Goal: Task Accomplishment & Management: Manage account settings

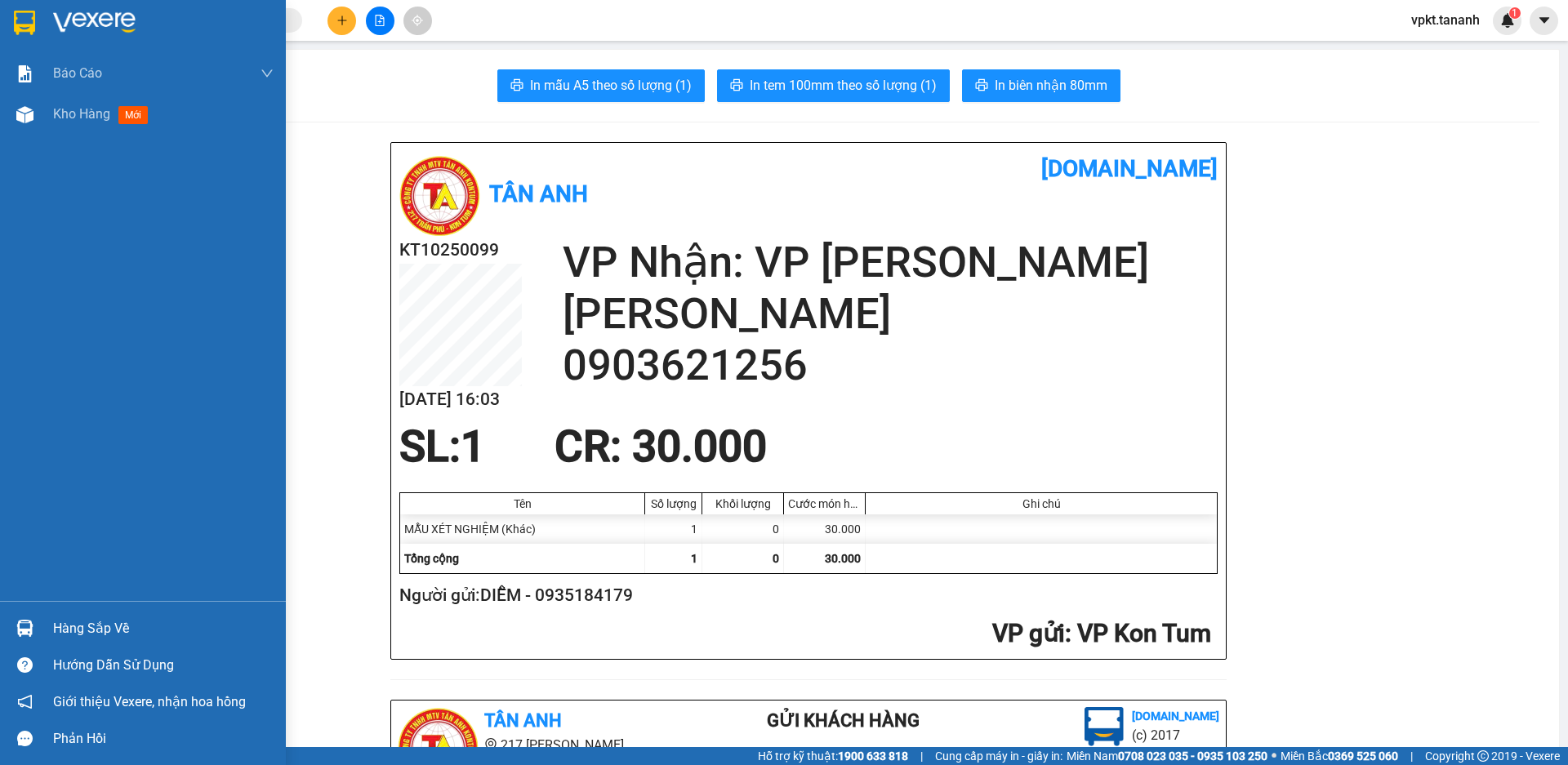
click at [37, 14] on div at bounding box center [24, 22] width 29 height 29
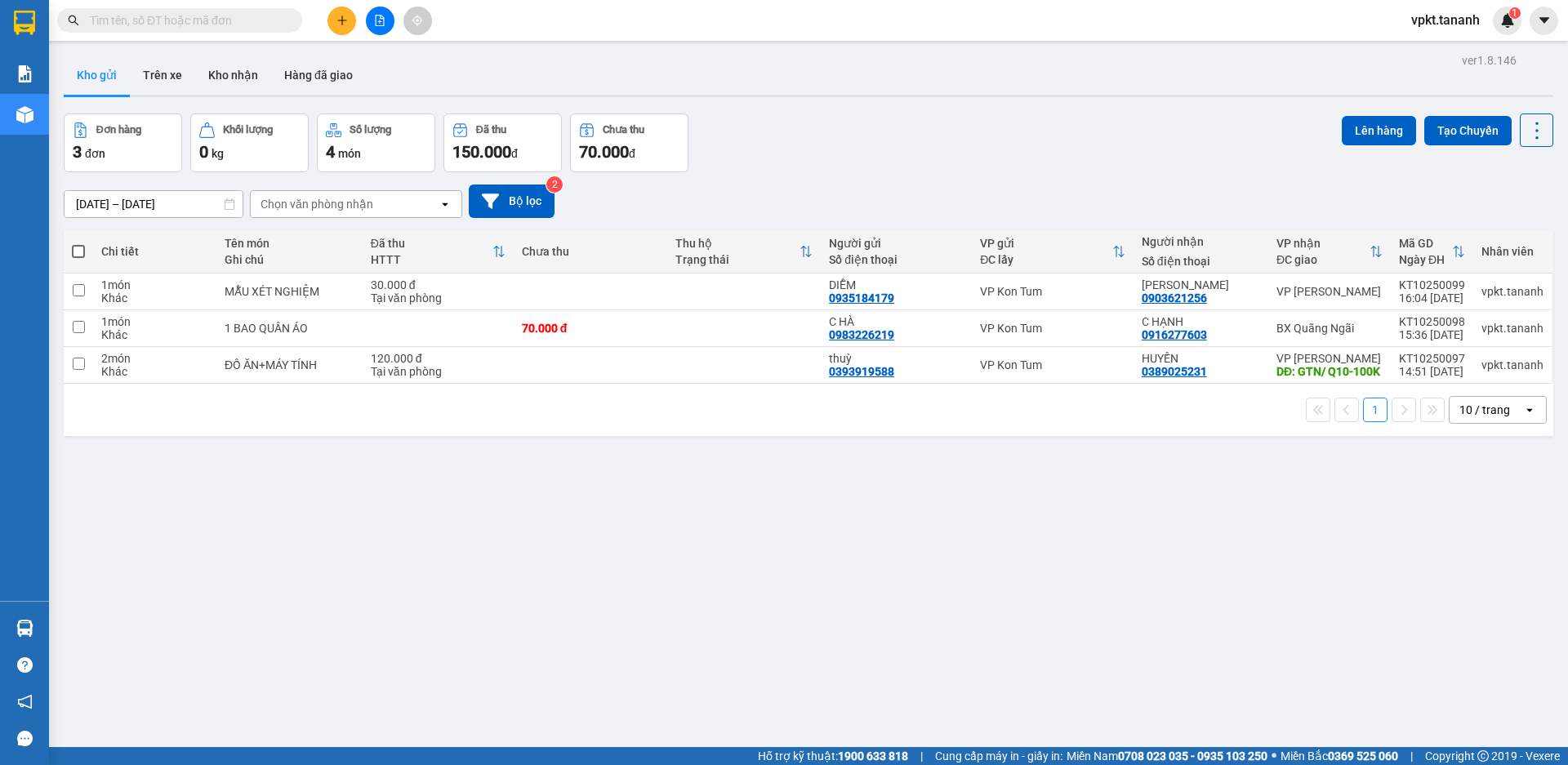
click at [337, 14] on button at bounding box center [341, 20] width 29 height 29
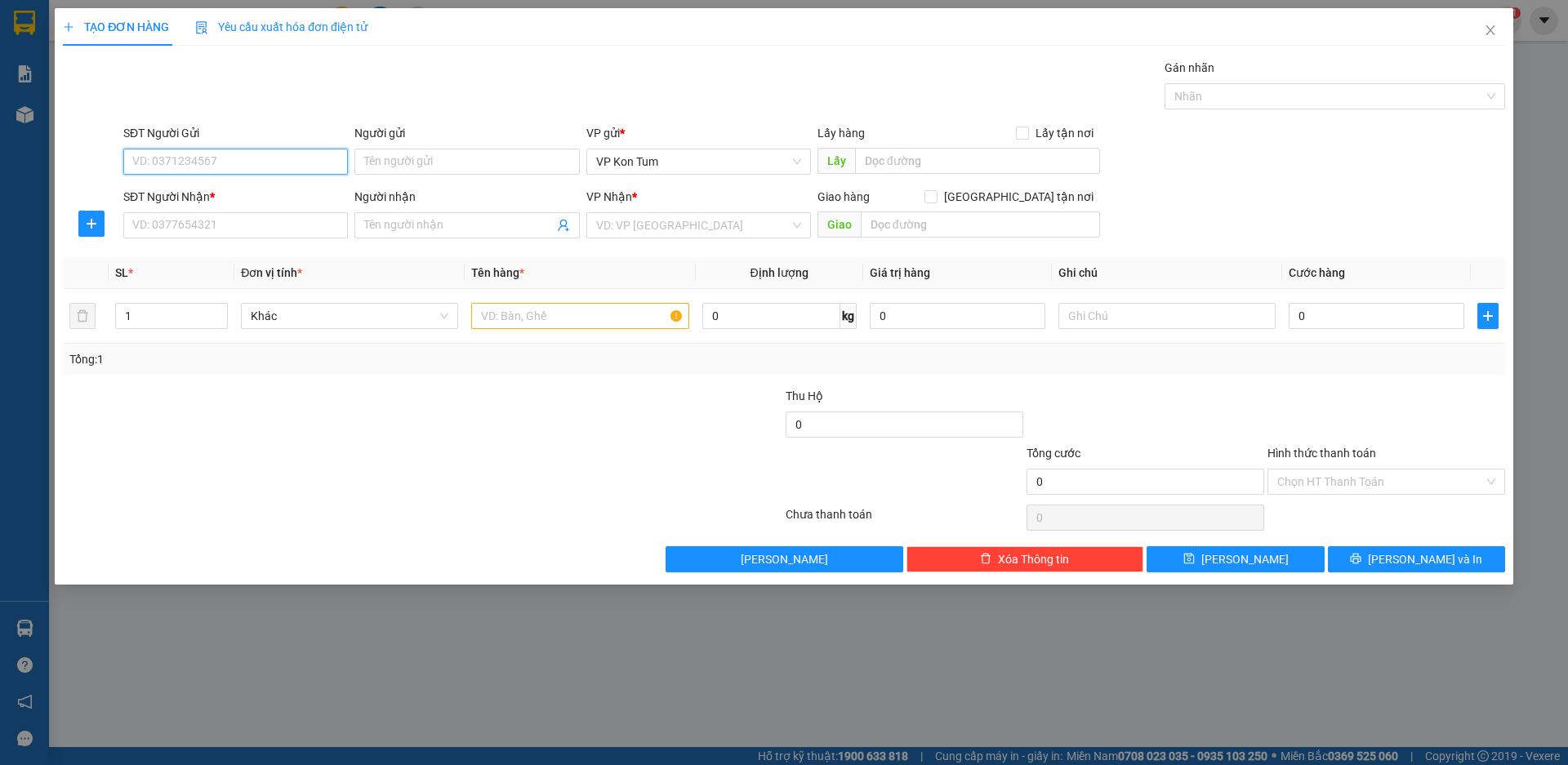
click at [219, 157] on input "SĐT Người Gửi" at bounding box center [235, 162] width 225 height 26
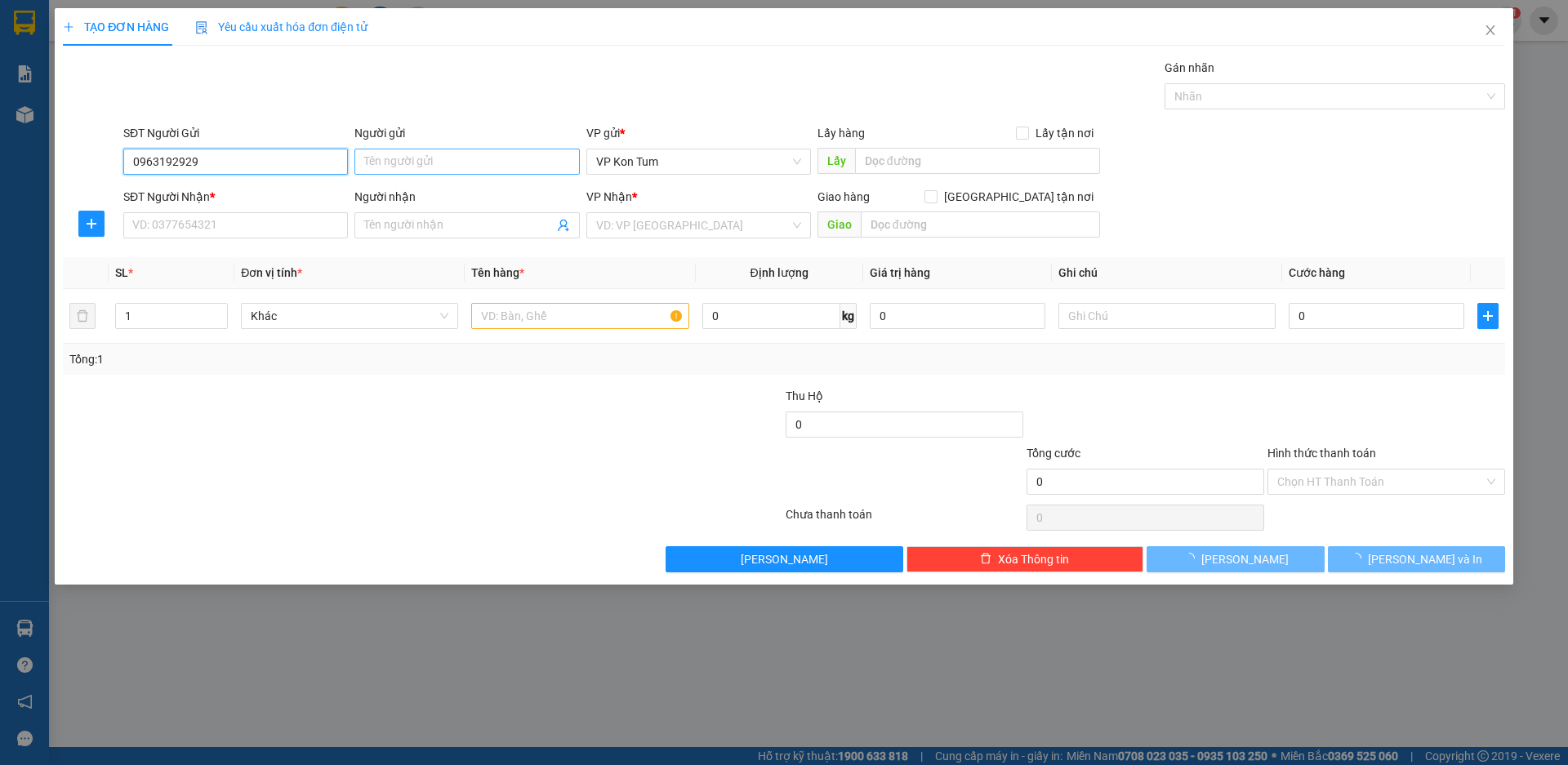
type input "0963192929"
click at [397, 171] on input "Người gửi" at bounding box center [466, 162] width 225 height 26
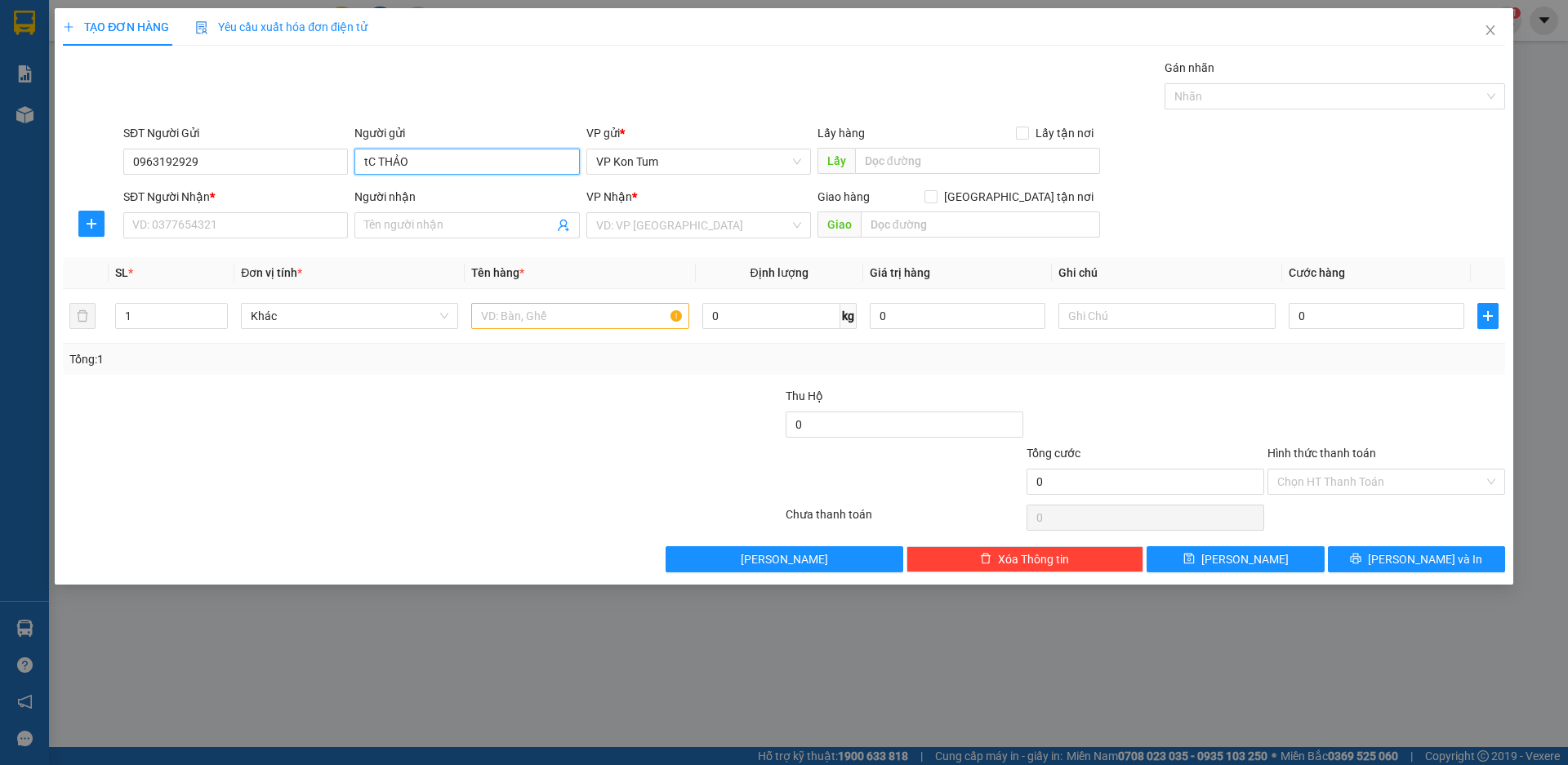
click at [368, 161] on input "tC THẢO" at bounding box center [466, 162] width 225 height 26
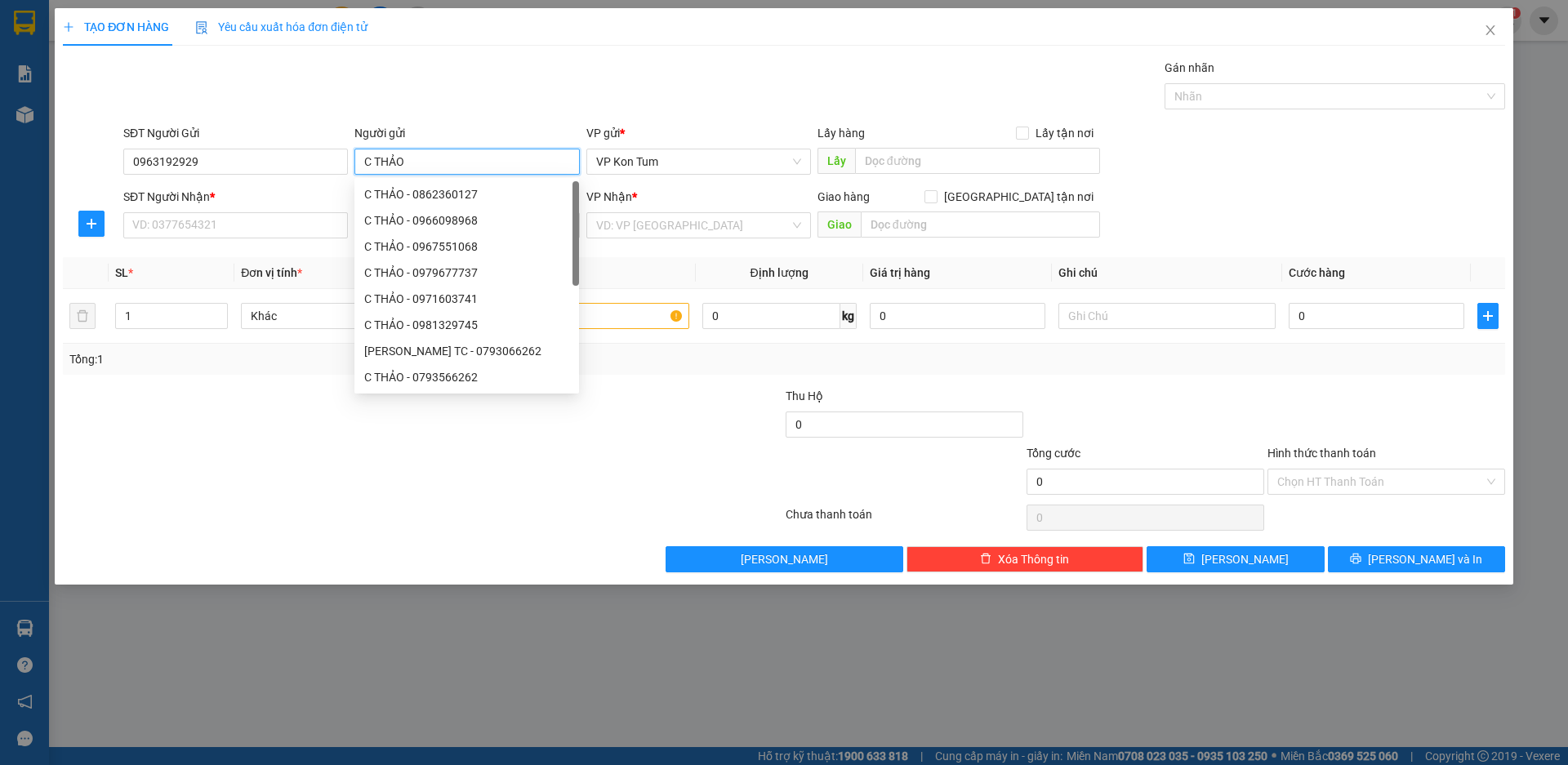
type input "C THẢO"
drag, startPoint x: 278, startPoint y: 110, endPoint x: 262, endPoint y: 115, distance: 16.8
click at [262, 115] on div "Transit Pickup Surcharge Ids Transit Deliver Surcharge Ids Transit Deliver Surc…" at bounding box center [784, 315] width 1442 height 513
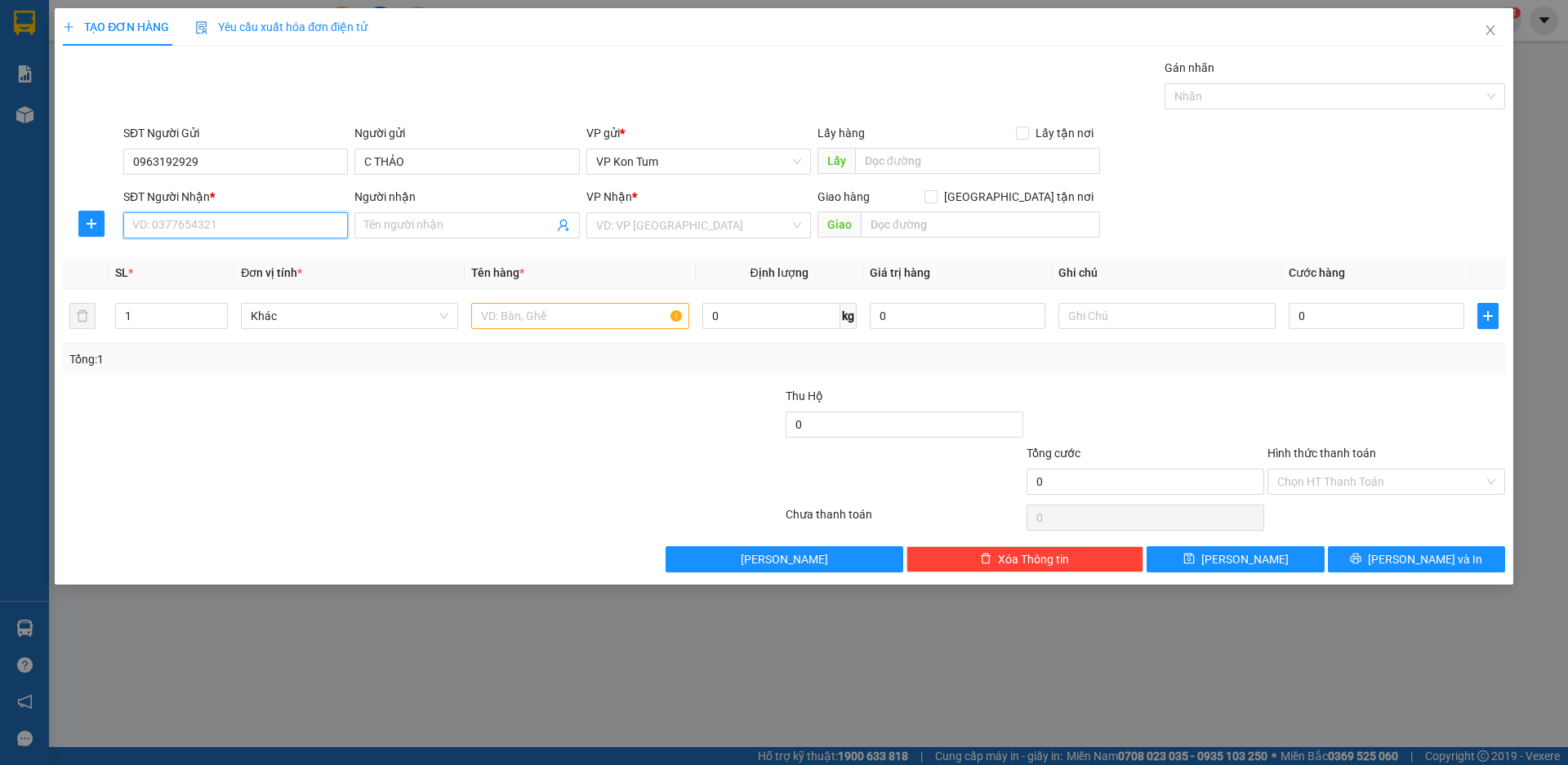
click at [187, 227] on input "SĐT Người Nhận *" at bounding box center [235, 226] width 225 height 26
type input "0946681948"
click at [396, 227] on input "Người nhận" at bounding box center [459, 225] width 189 height 18
type input "C TUYÊN"
click at [904, 216] on input "text" at bounding box center [981, 225] width 240 height 26
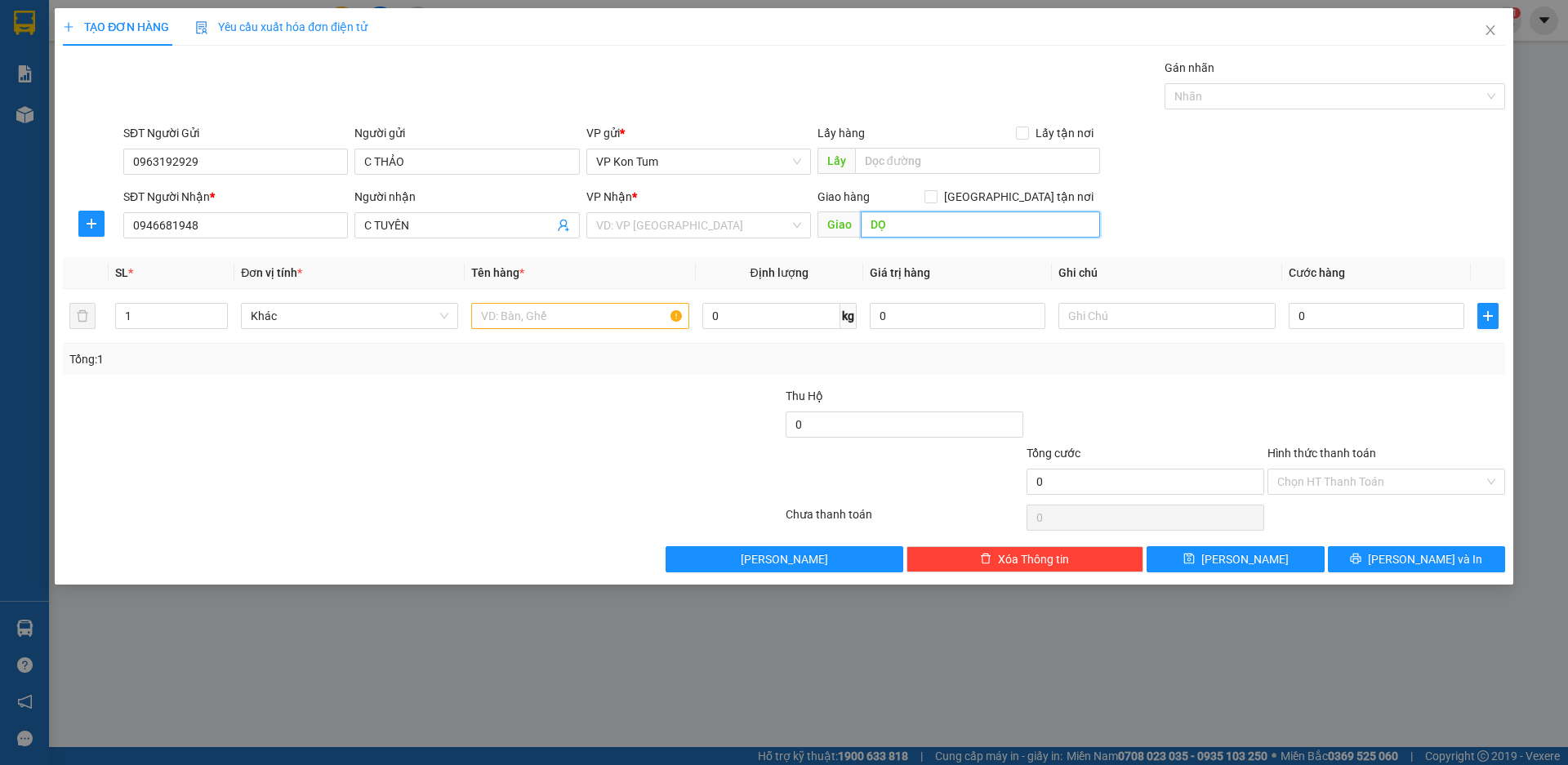
type input "D"
type input "CƯ JUT- ĐĂK NÔNG"
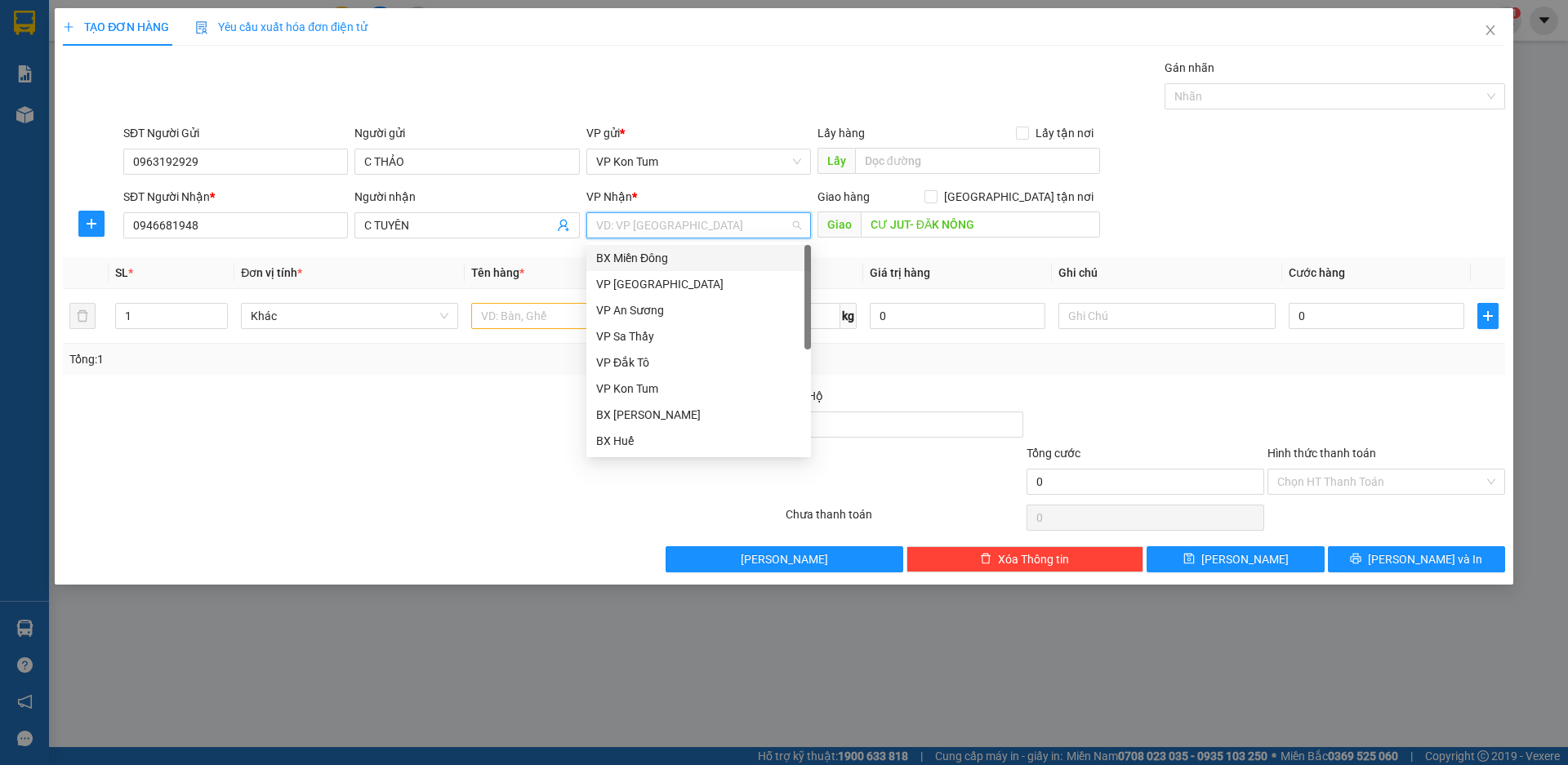
click at [664, 227] on input "search" at bounding box center [693, 225] width 193 height 24
click at [641, 259] on div "BX Miền Đông" at bounding box center [699, 257] width 205 height 18
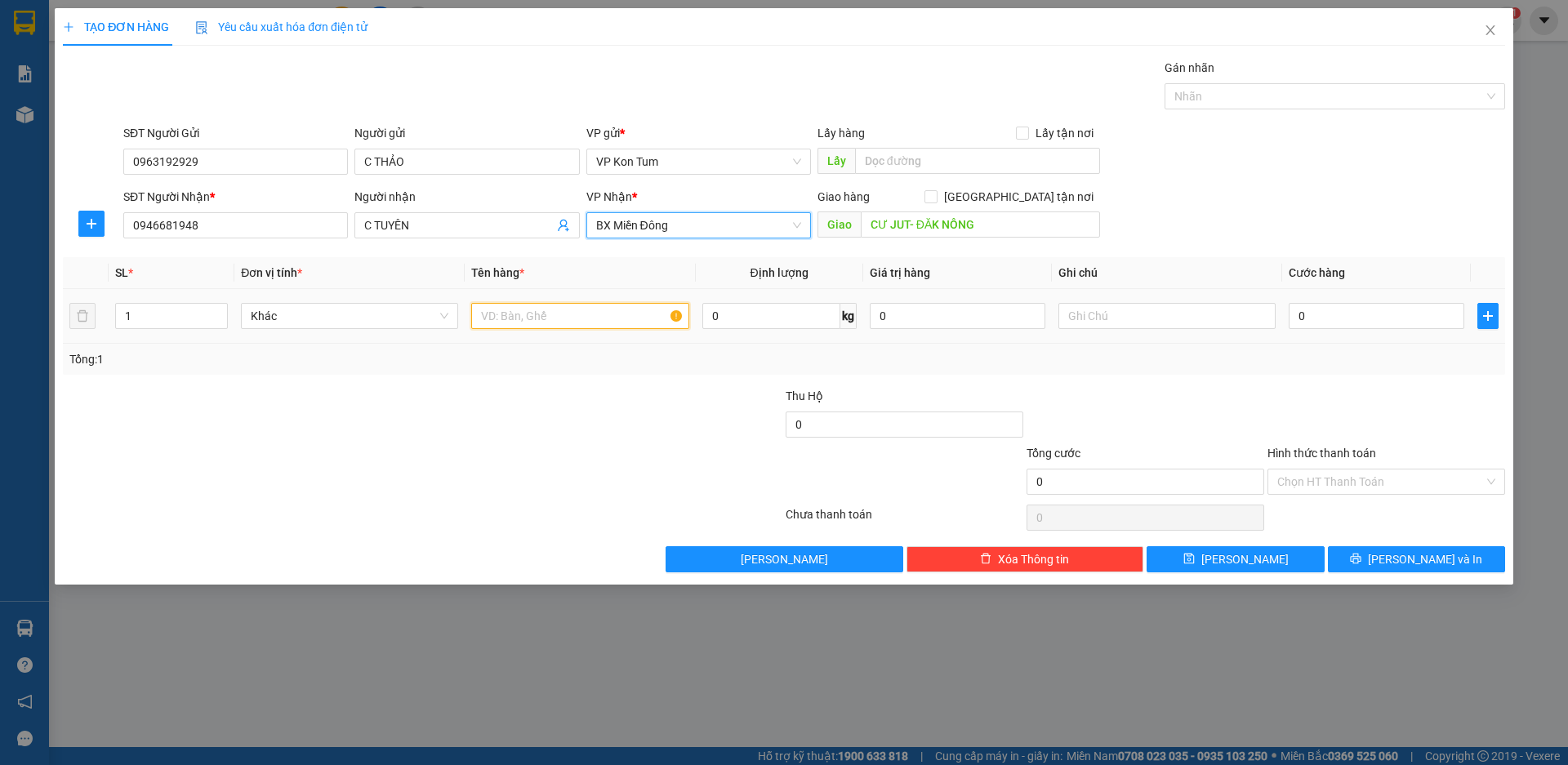
click at [600, 315] on input "text" at bounding box center [579, 316] width 217 height 26
type input "THÙNG RƯỢU"
click at [1328, 316] on input "0" at bounding box center [1377, 316] width 176 height 26
type input "10"
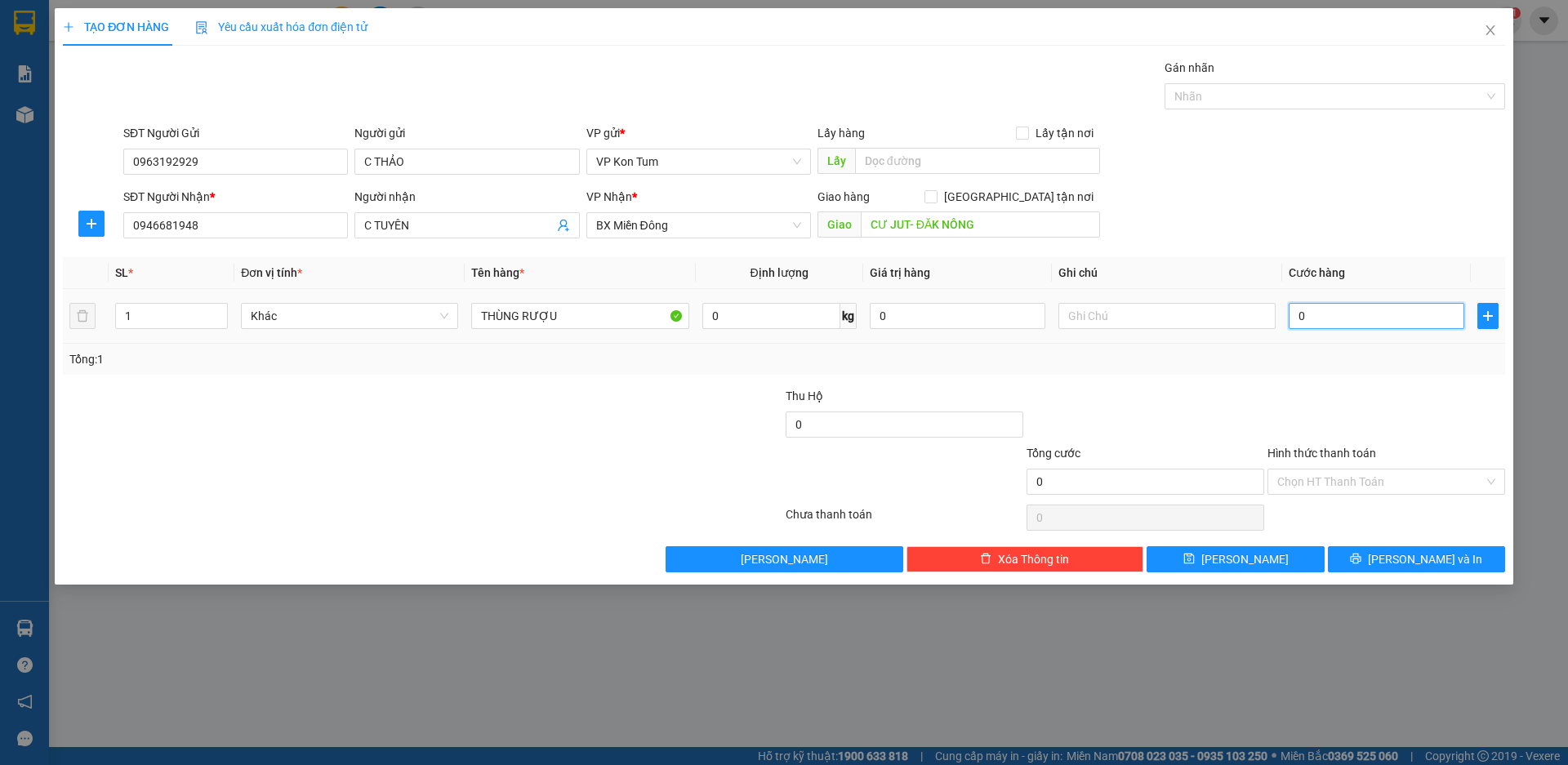
type input "10"
type input "100"
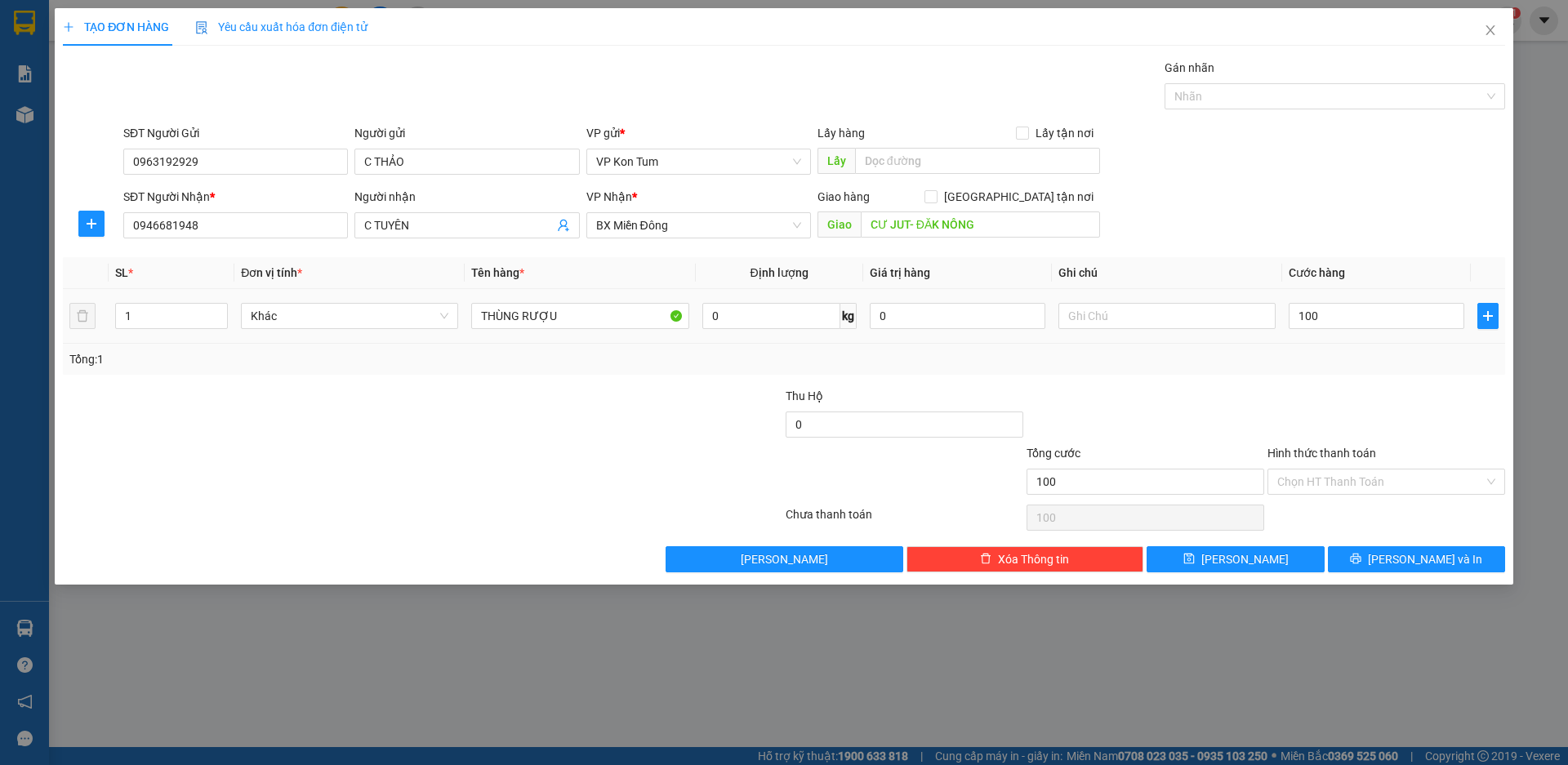
type input "100.000"
click at [1308, 353] on div "Tổng: 1" at bounding box center [784, 359] width 1429 height 18
click at [1373, 556] on button "[PERSON_NAME] và In" at bounding box center [1417, 560] width 178 height 26
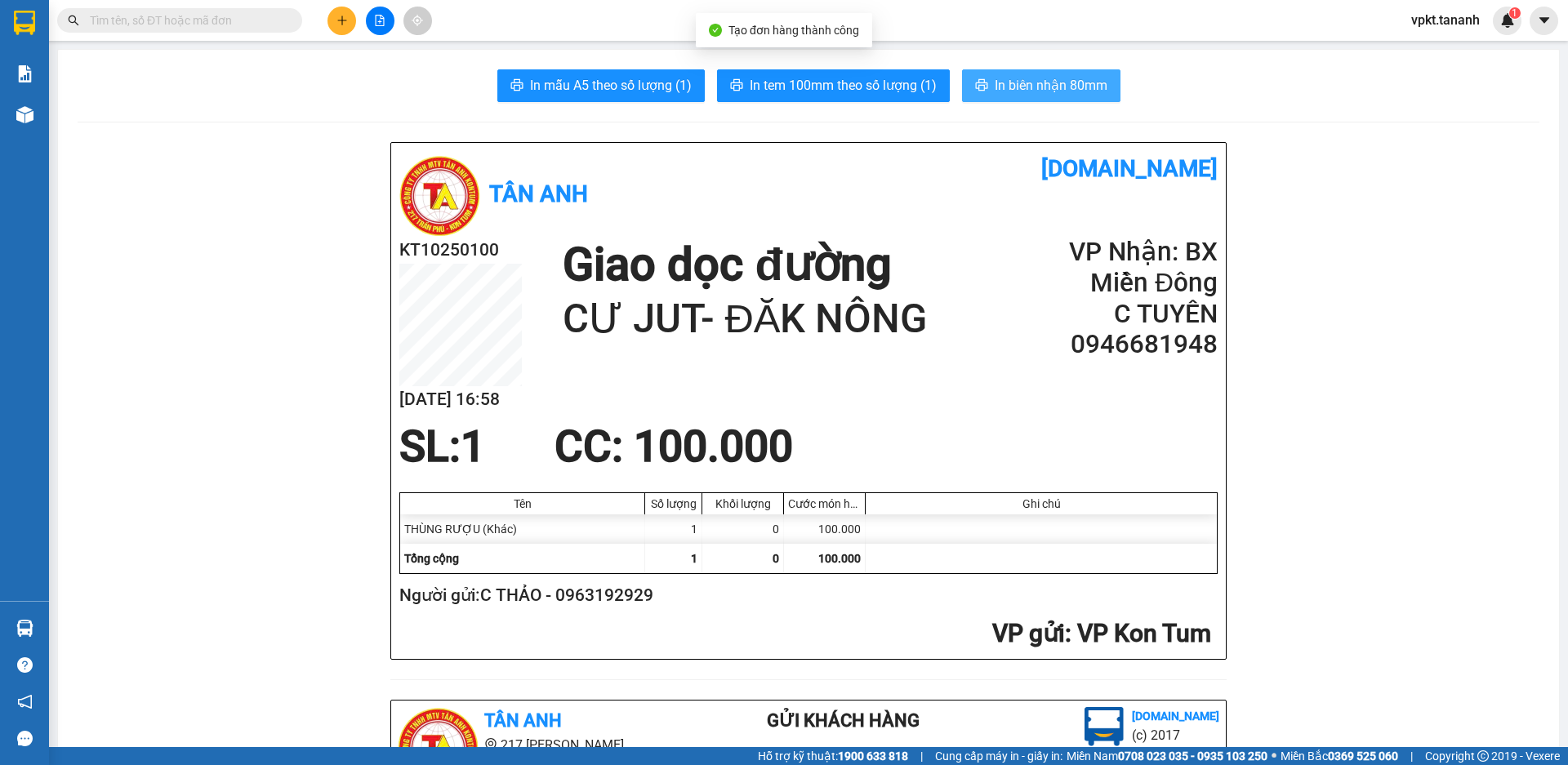
click at [1030, 84] on span "In biên nhận 80mm" at bounding box center [1051, 85] width 113 height 20
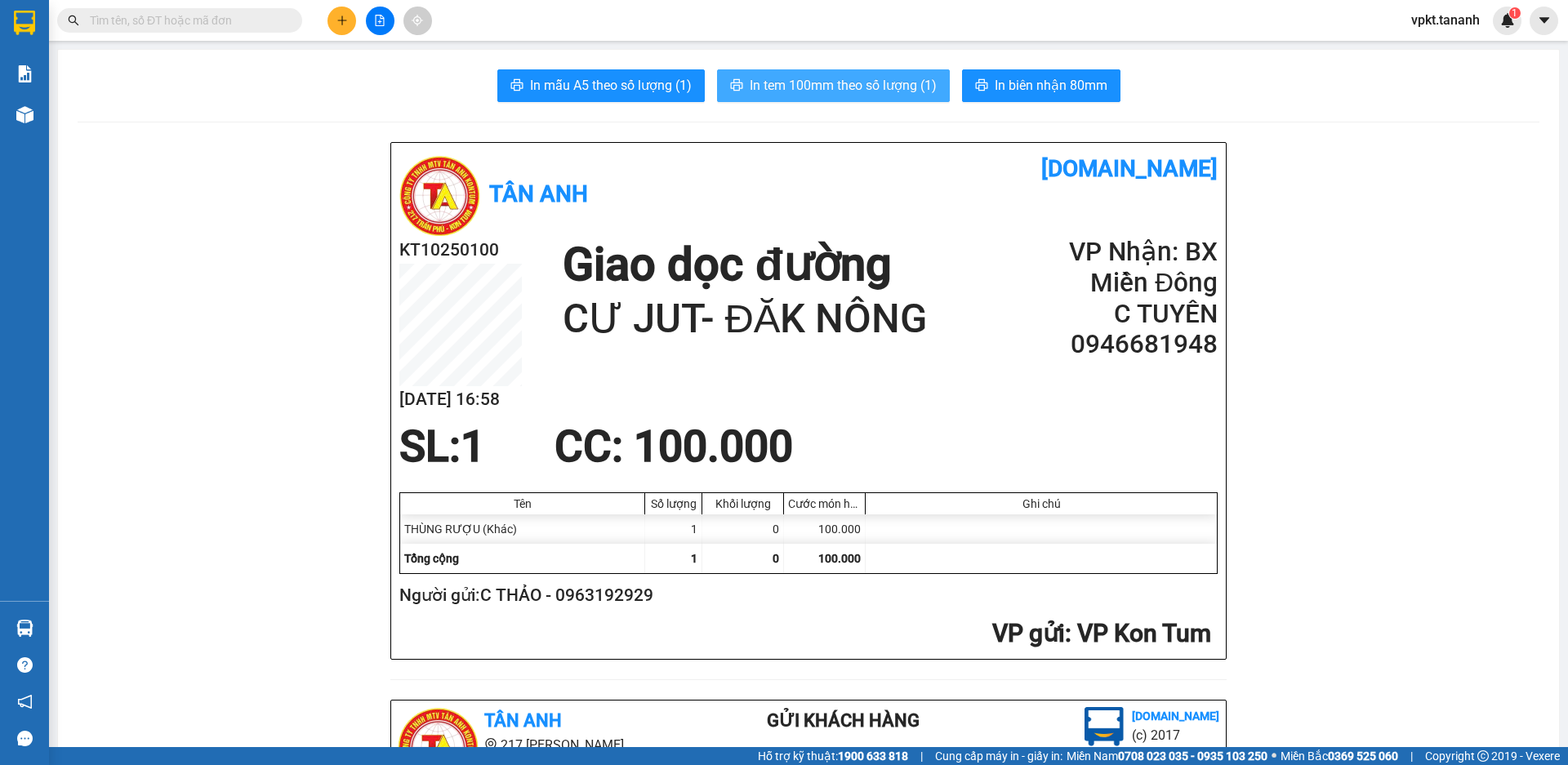
click at [854, 81] on span "In tem 100mm theo số lượng (1)" at bounding box center [844, 85] width 187 height 20
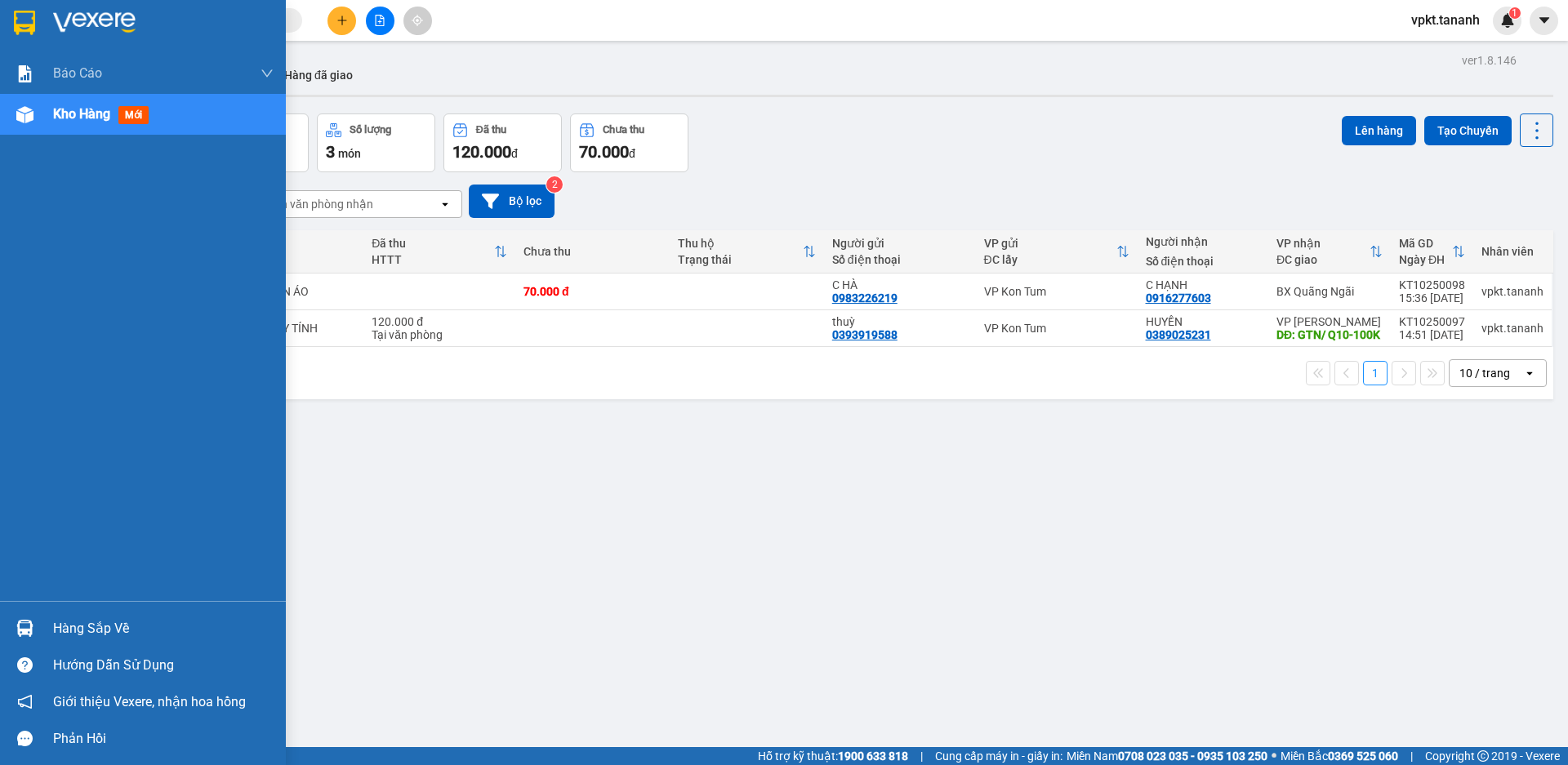
click at [31, 28] on img at bounding box center [24, 22] width 21 height 24
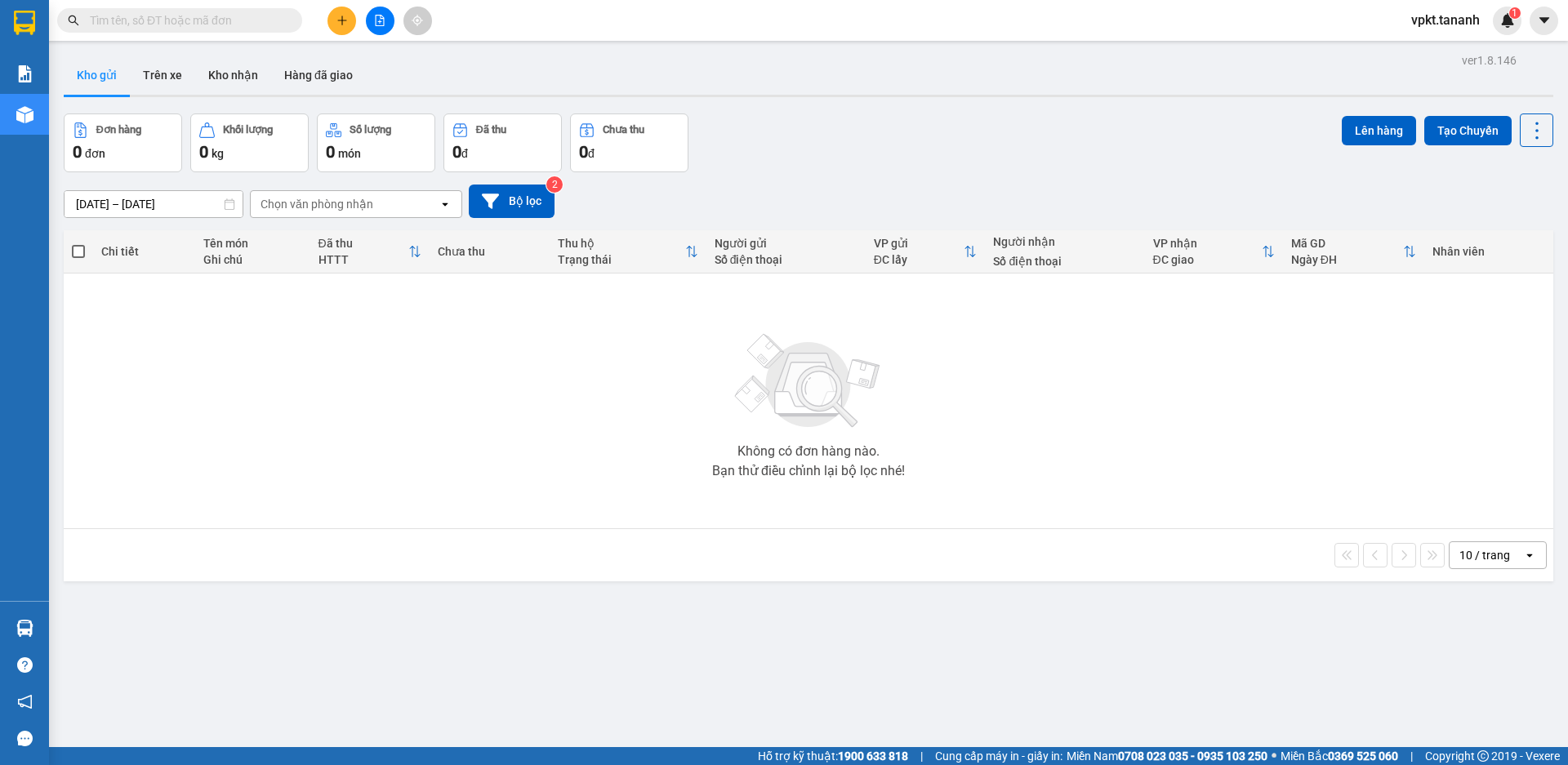
click at [350, 206] on div "Chọn văn phòng nhận" at bounding box center [317, 204] width 113 height 17
click at [166, 80] on button "Trên xe" at bounding box center [162, 75] width 66 height 39
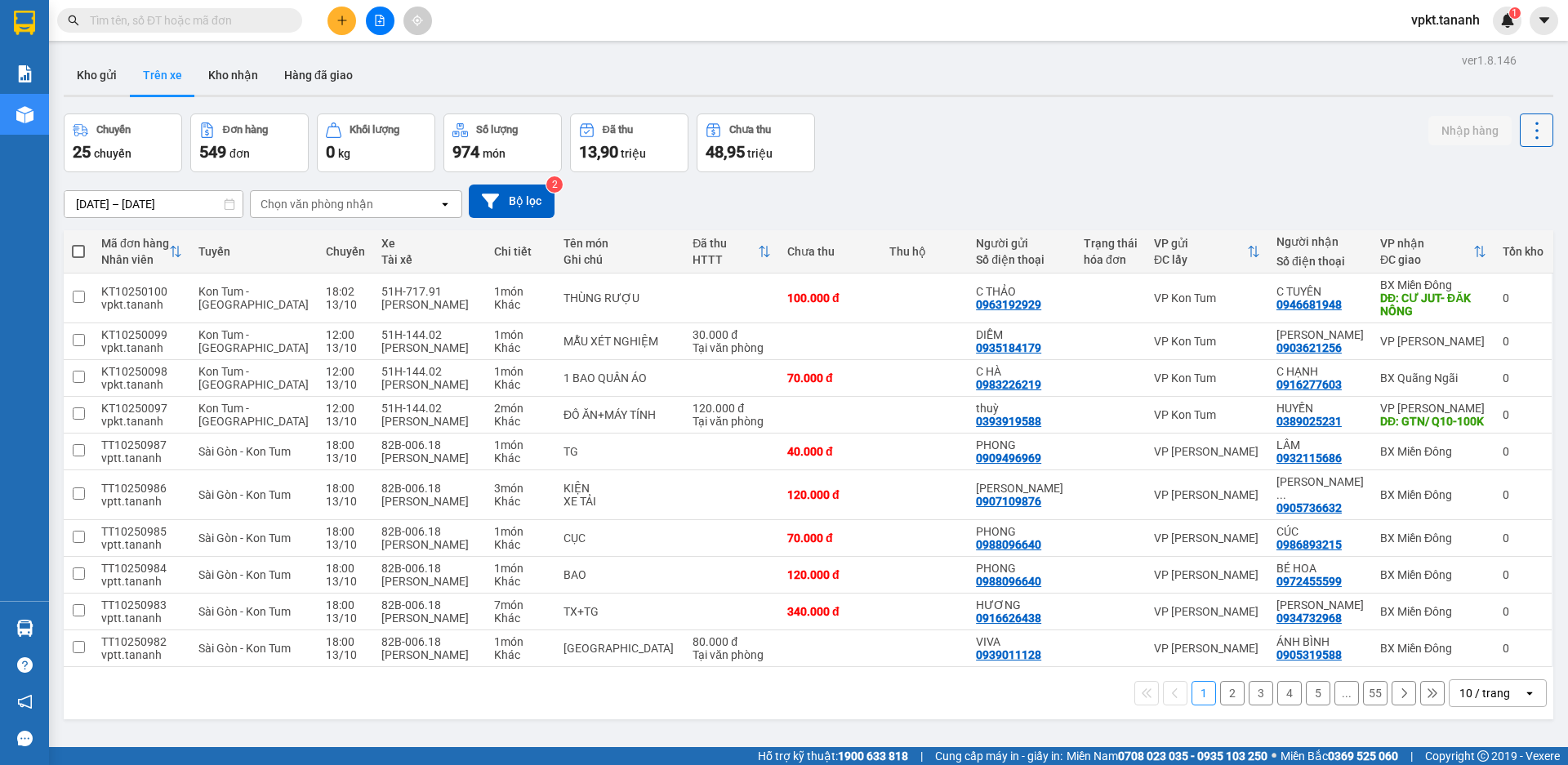
click at [1531, 134] on icon at bounding box center [1537, 130] width 23 height 23
click at [81, 344] on input "checkbox" at bounding box center [79, 339] width 12 height 12
checkbox input "true"
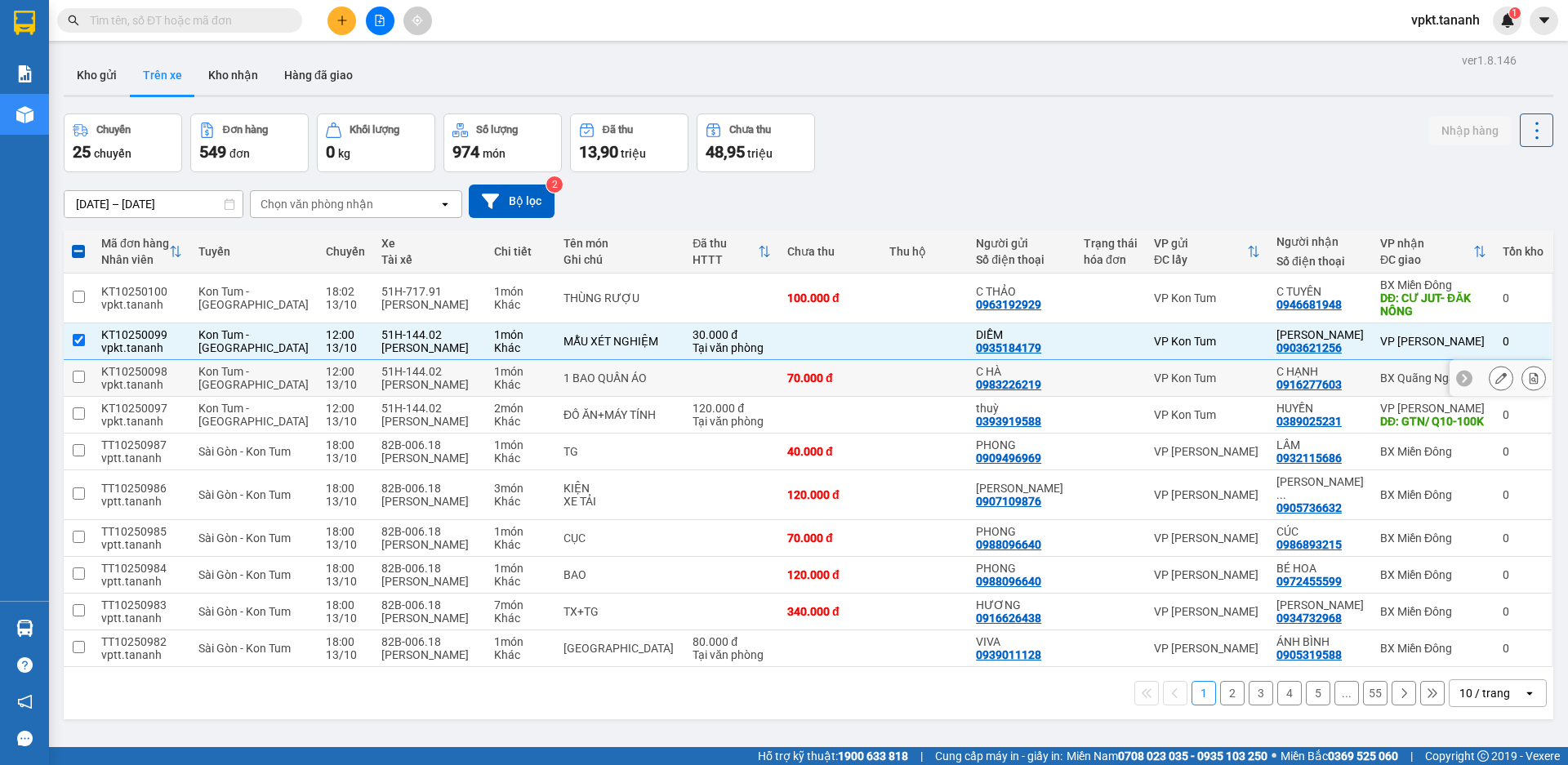
click at [73, 378] on input "checkbox" at bounding box center [79, 376] width 12 height 12
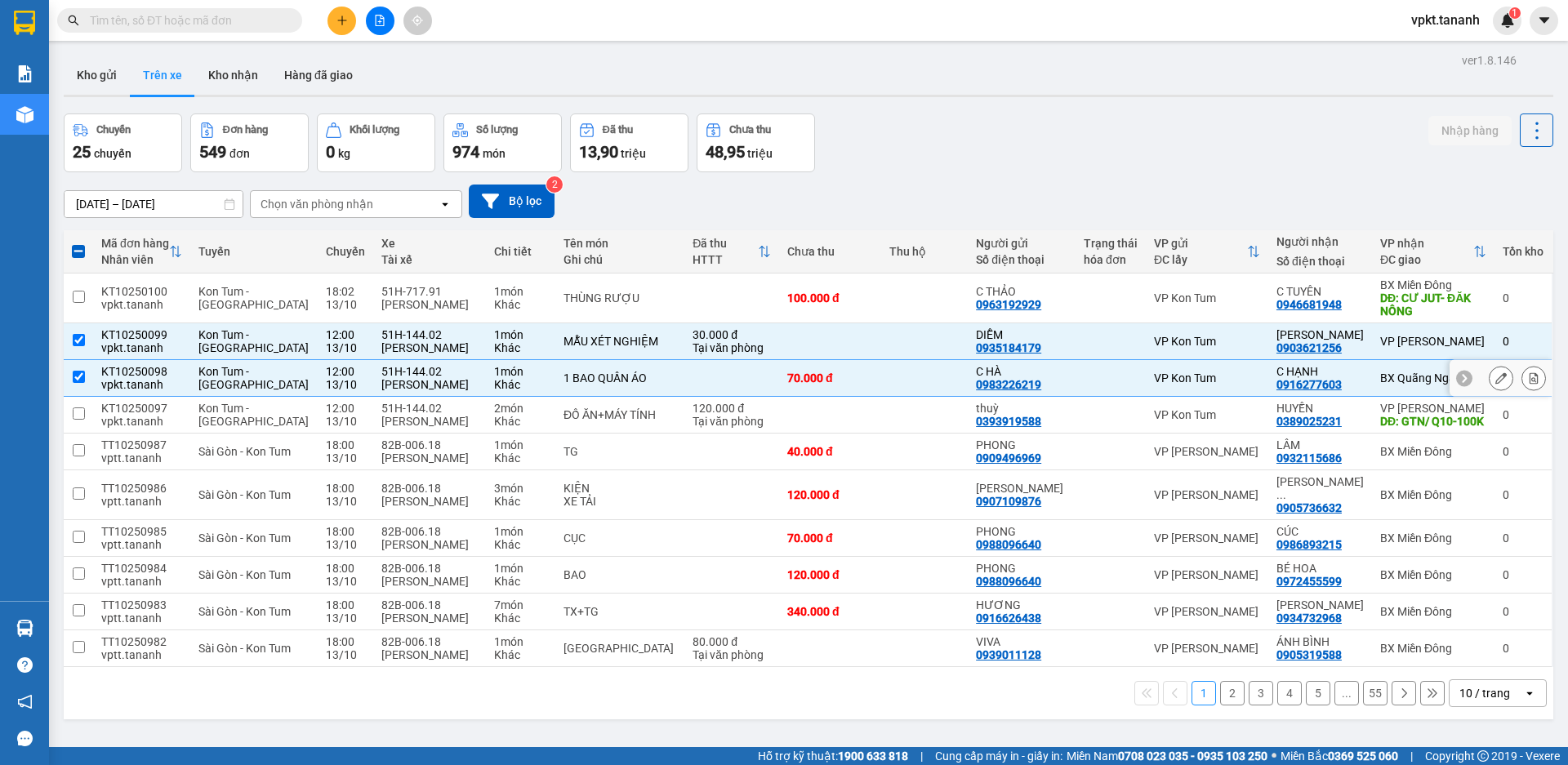
drag, startPoint x: 78, startPoint y: 375, endPoint x: 78, endPoint y: 389, distance: 14.0
click at [77, 375] on input "checkbox" at bounding box center [79, 376] width 12 height 12
checkbox input "false"
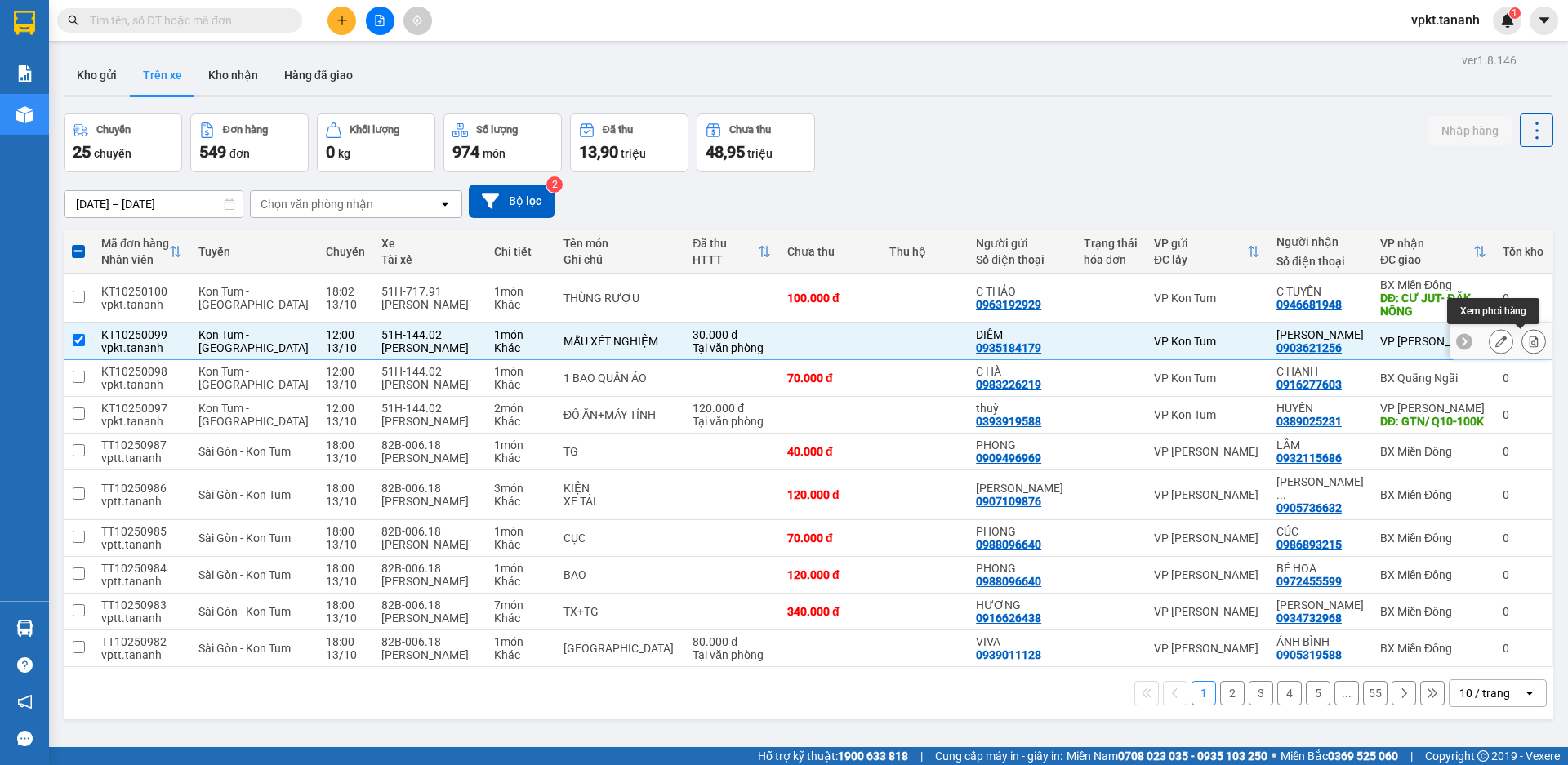
click at [1528, 342] on icon at bounding box center [1534, 341] width 11 height 11
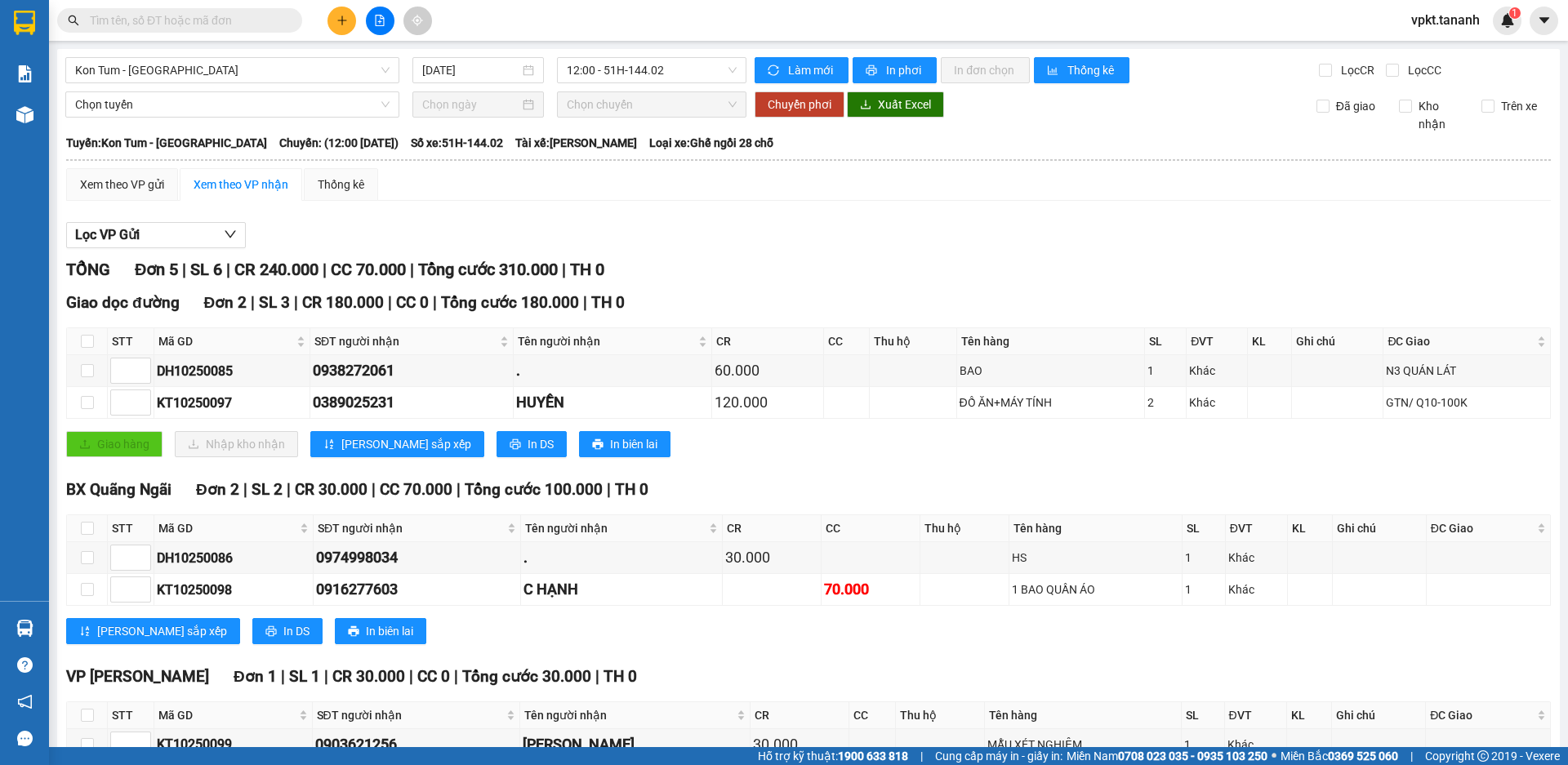
click at [834, 119] on div "Chọn tuyến Chọn chuyến Chuyển phơi Xuất Excel Đã giao Kho nhận Trên xe" at bounding box center [809, 112] width 1487 height 42
click at [833, 117] on div "Chọn tuyến Chọn chuyến Chuyển phơi Xuất Excel Đã giao Kho nhận Trên xe" at bounding box center [809, 112] width 1487 height 42
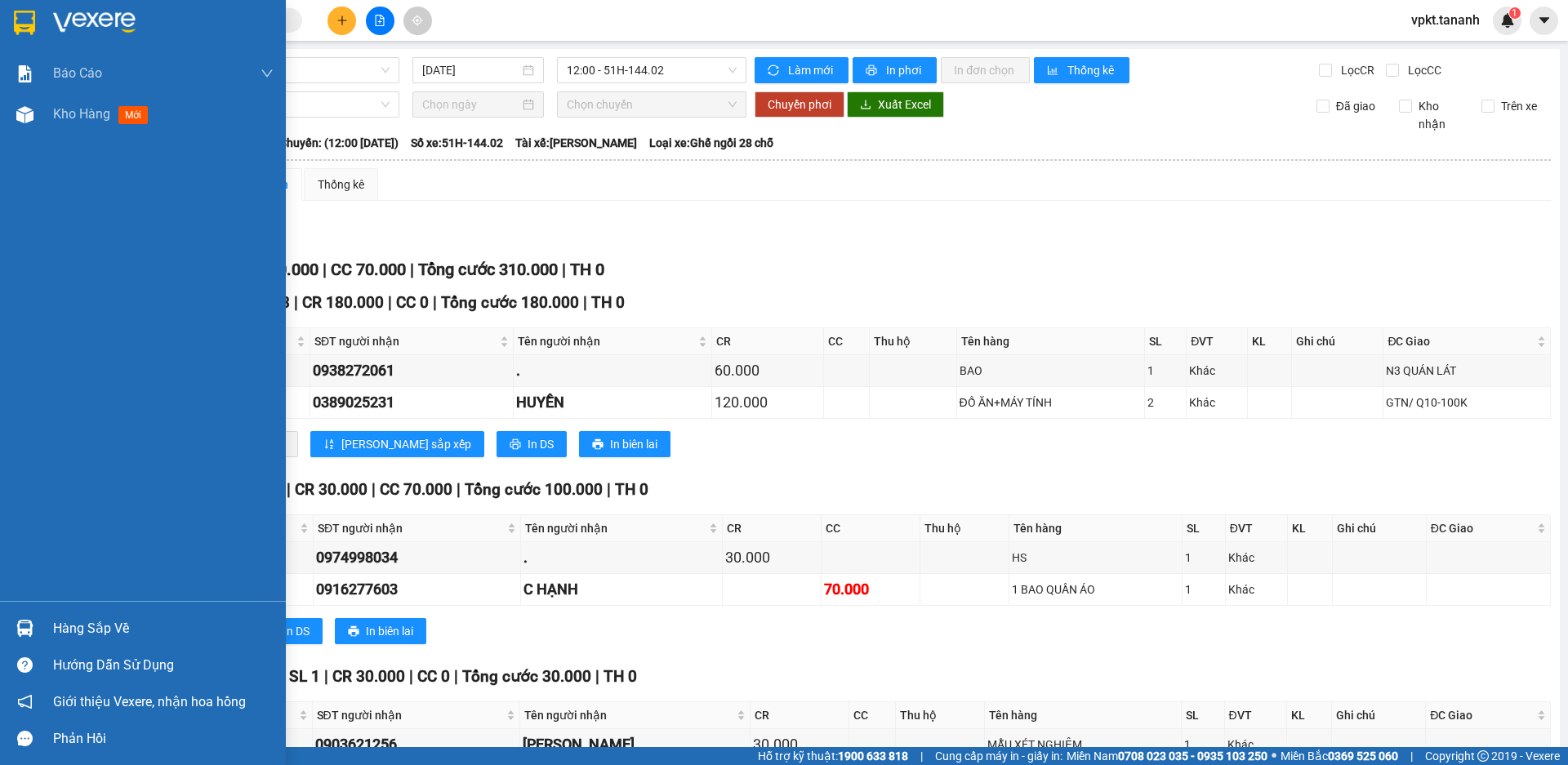
click at [17, 22] on img at bounding box center [24, 22] width 21 height 24
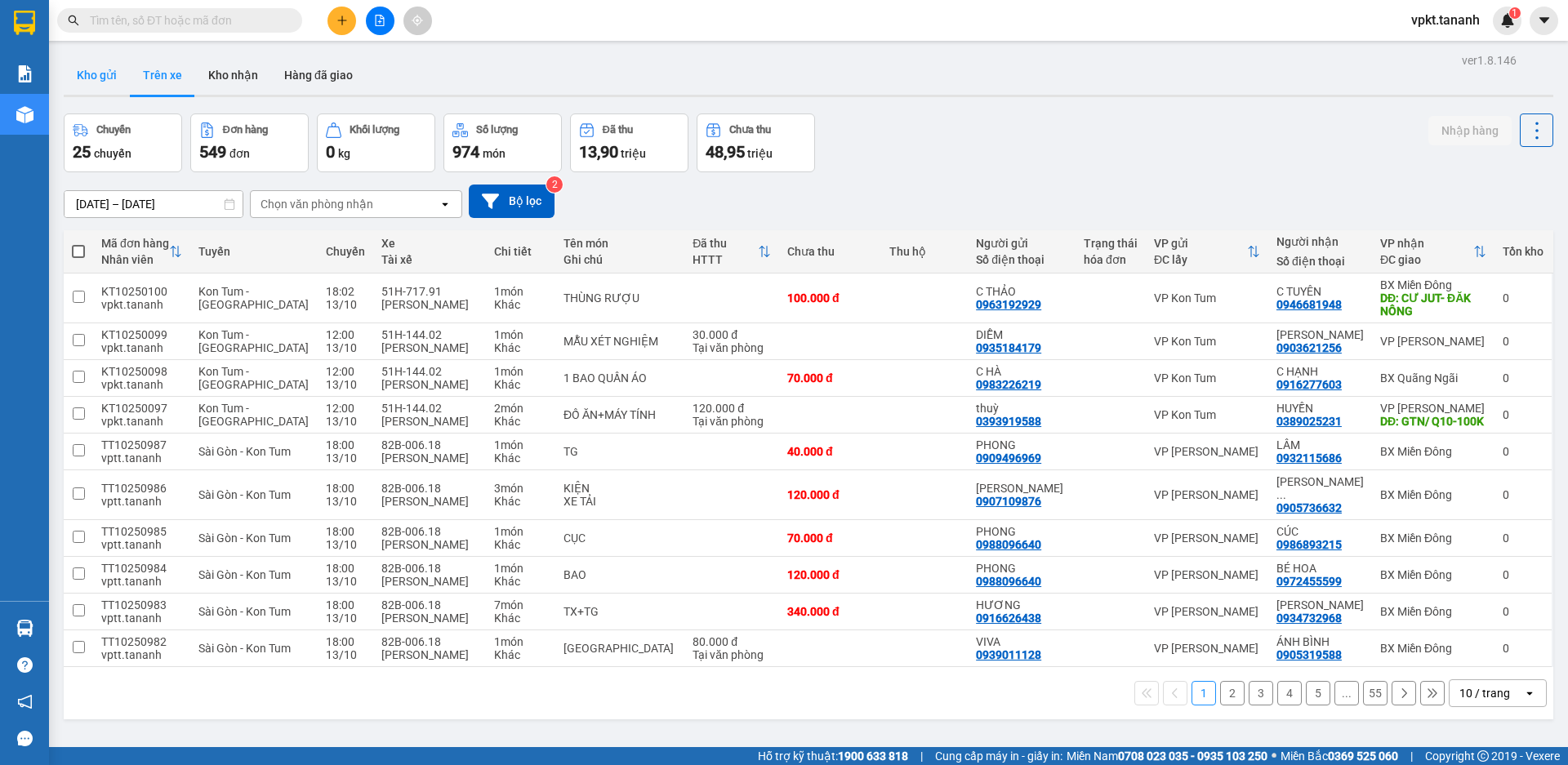
click at [108, 89] on button "Kho gửi" at bounding box center [97, 75] width 67 height 39
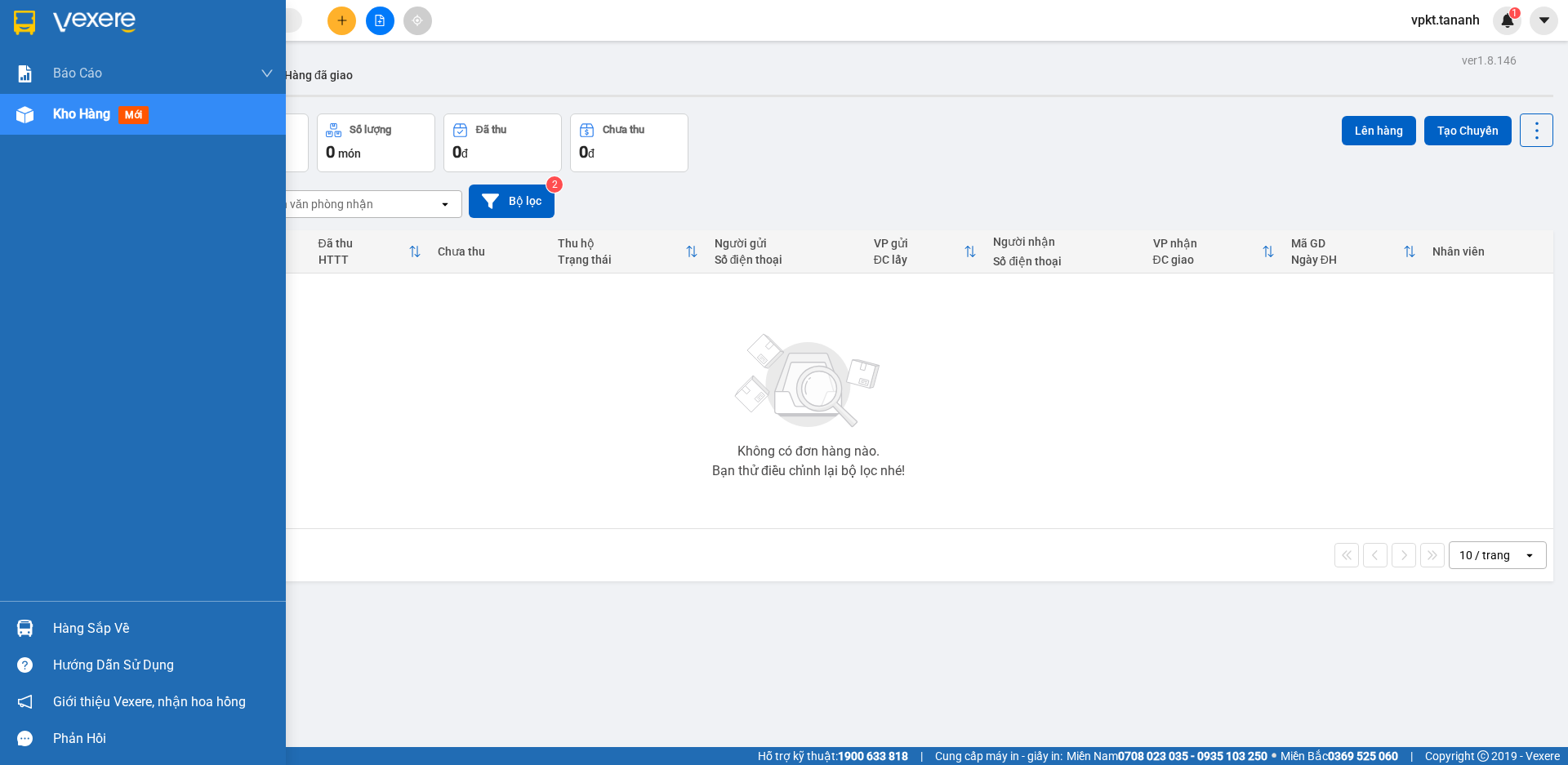
click at [17, 20] on img at bounding box center [24, 22] width 21 height 24
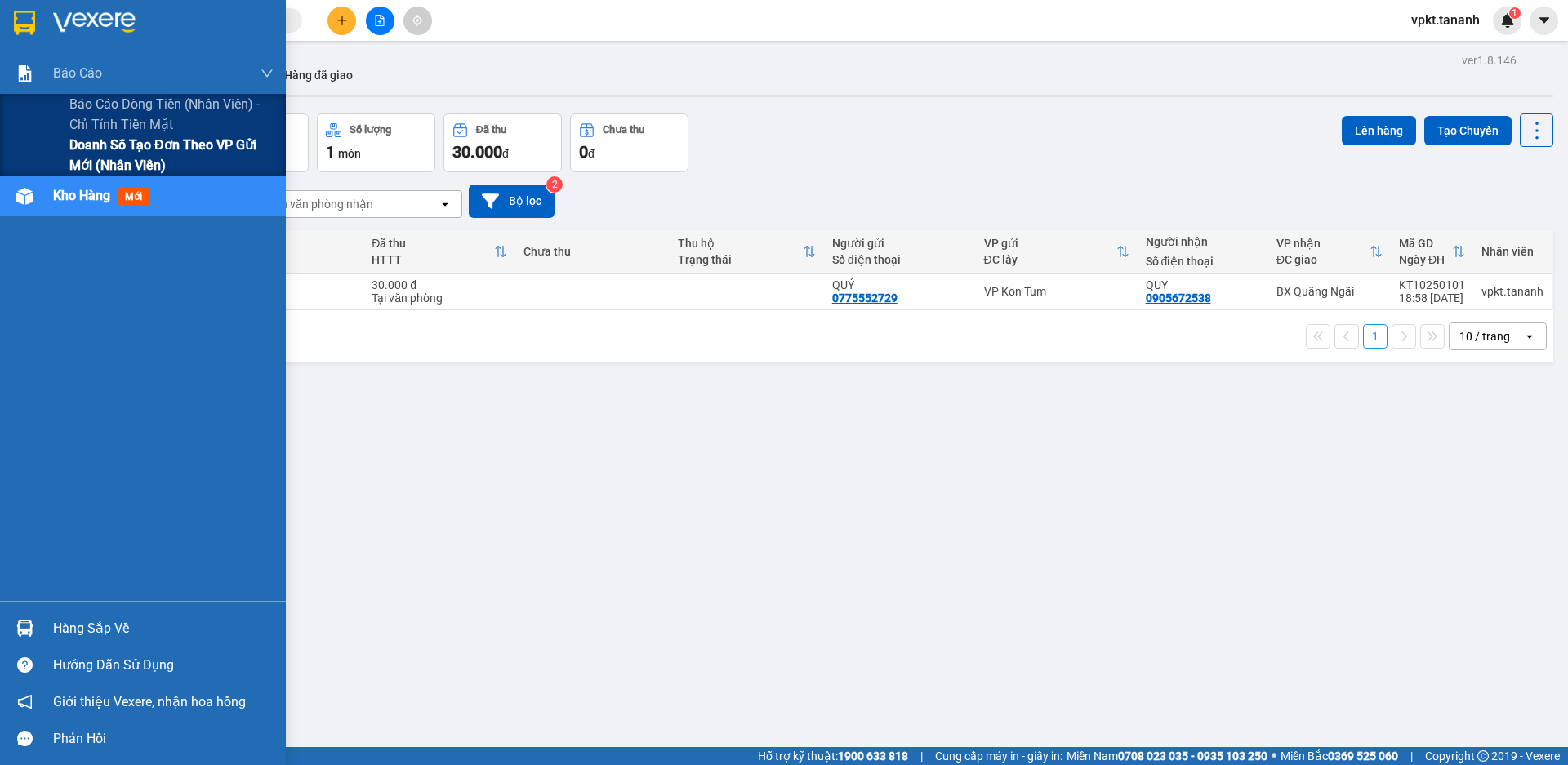
click at [104, 148] on span "Doanh số tạo đơn theo VP gửi mới (nhân viên)" at bounding box center [171, 155] width 204 height 41
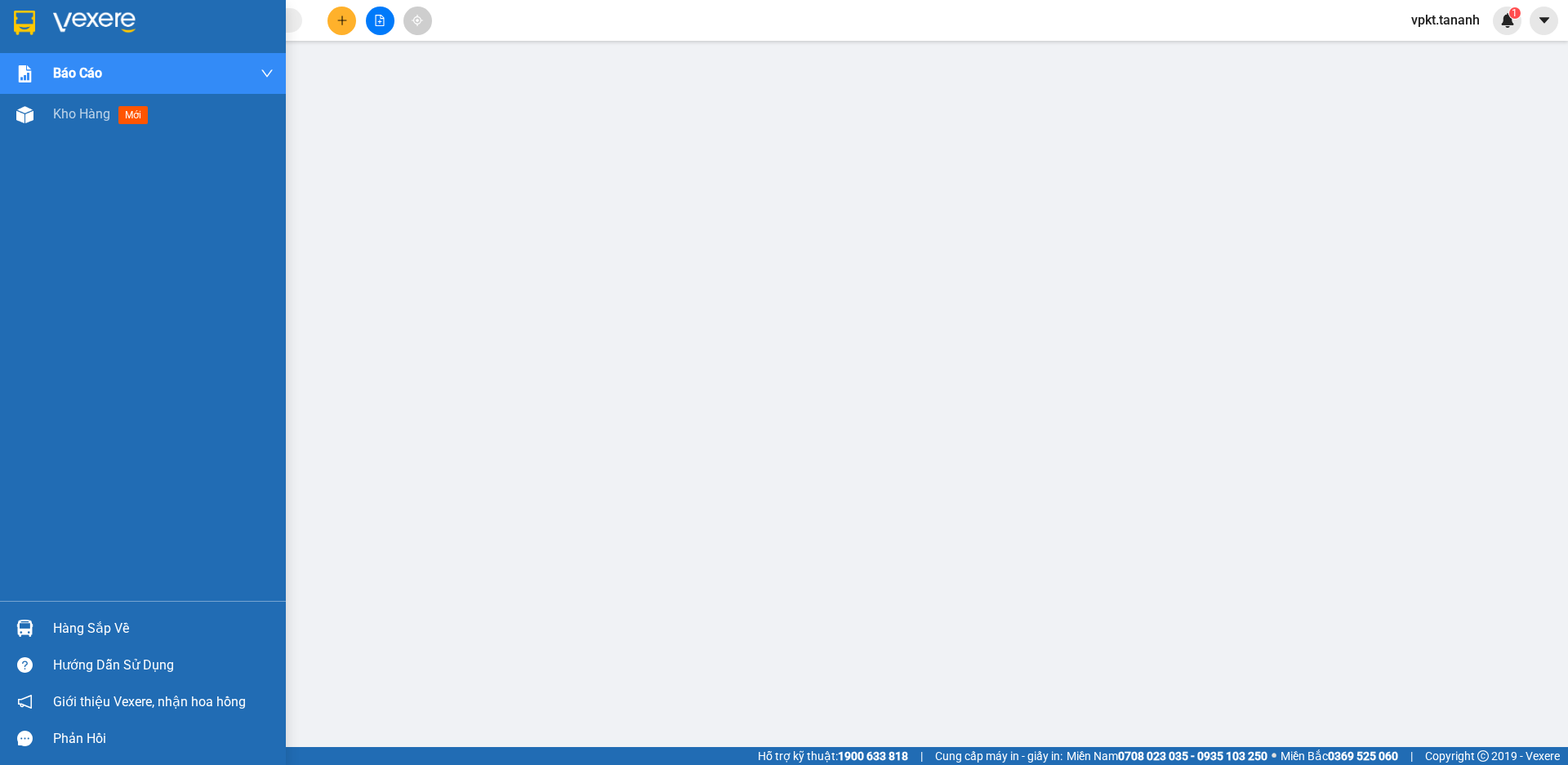
click at [12, 6] on div at bounding box center [142, 26] width 286 height 53
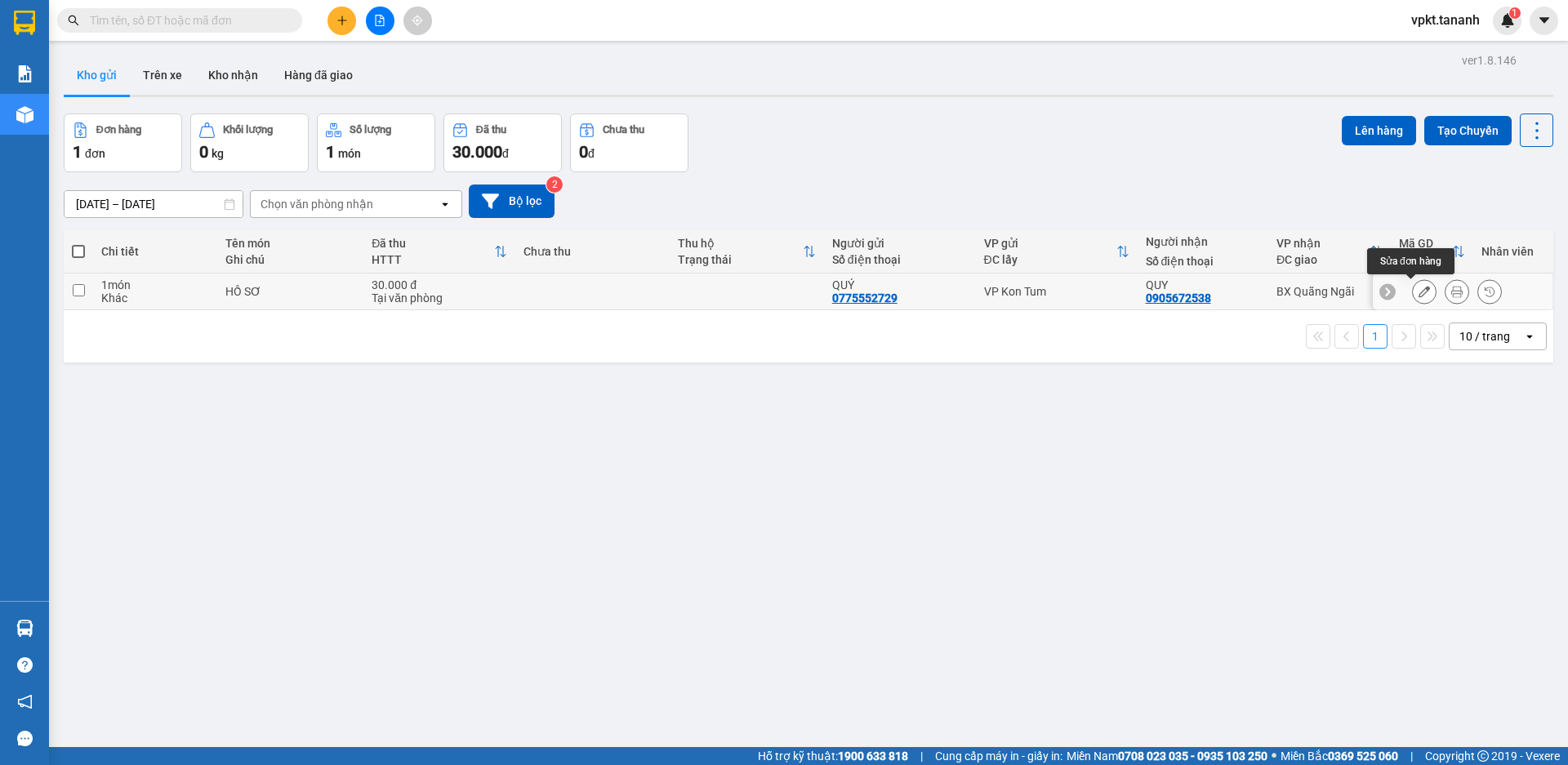
click at [1414, 290] on button at bounding box center [1425, 291] width 23 height 29
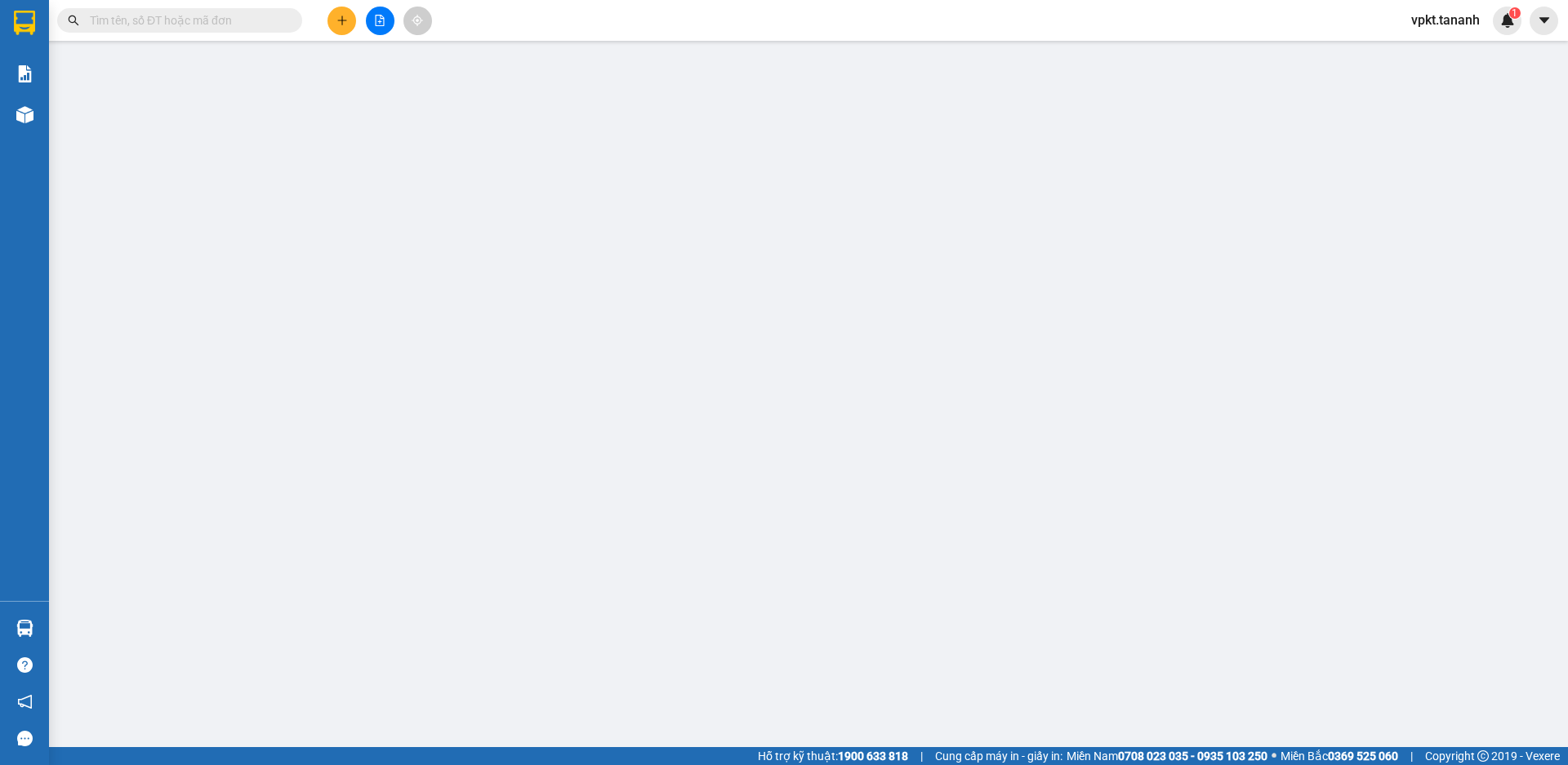
type input "0775552729"
type input "0905672538"
type input "30.000"
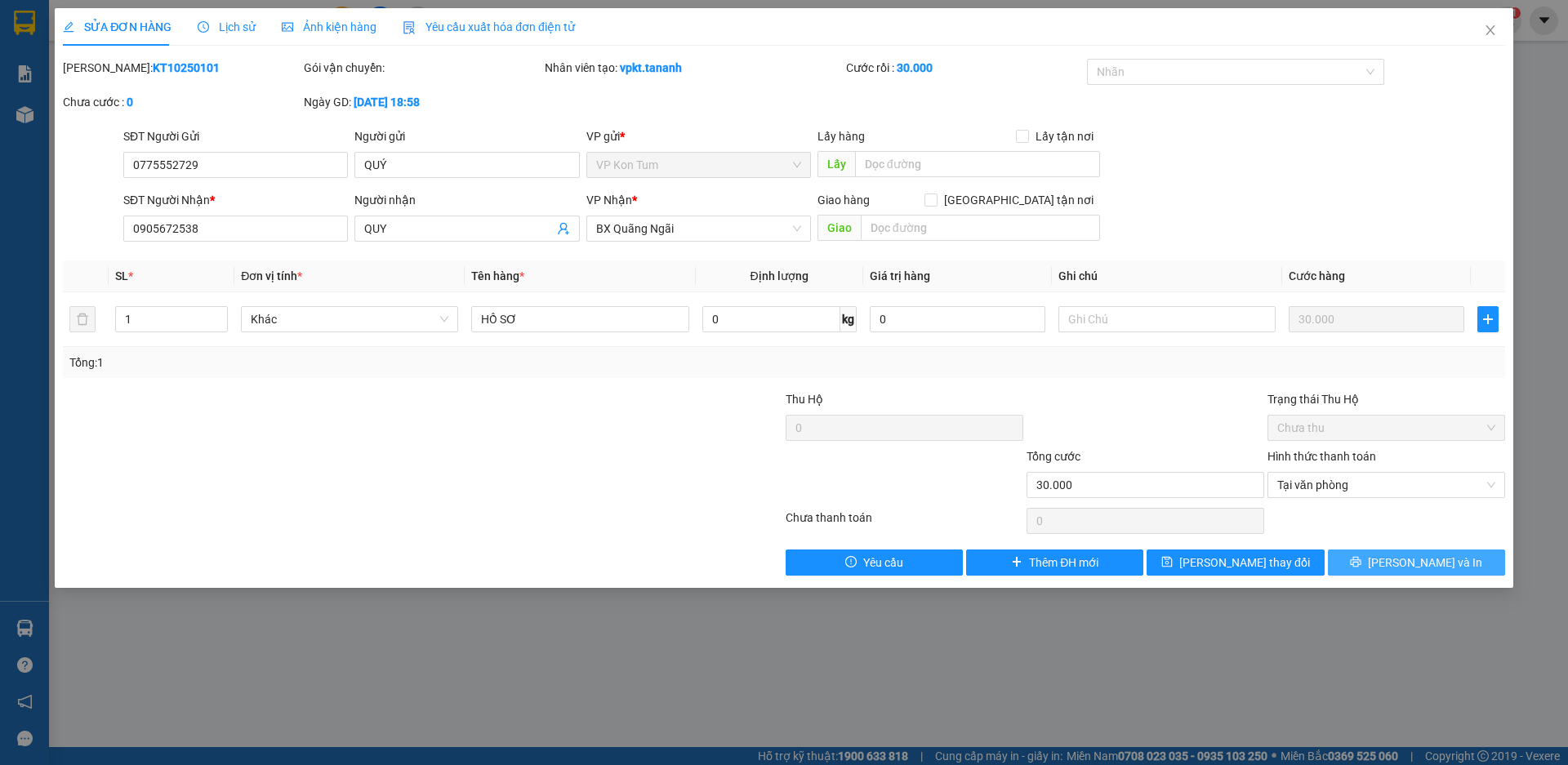
click at [1428, 561] on span "[PERSON_NAME] và In" at bounding box center [1426, 562] width 115 height 18
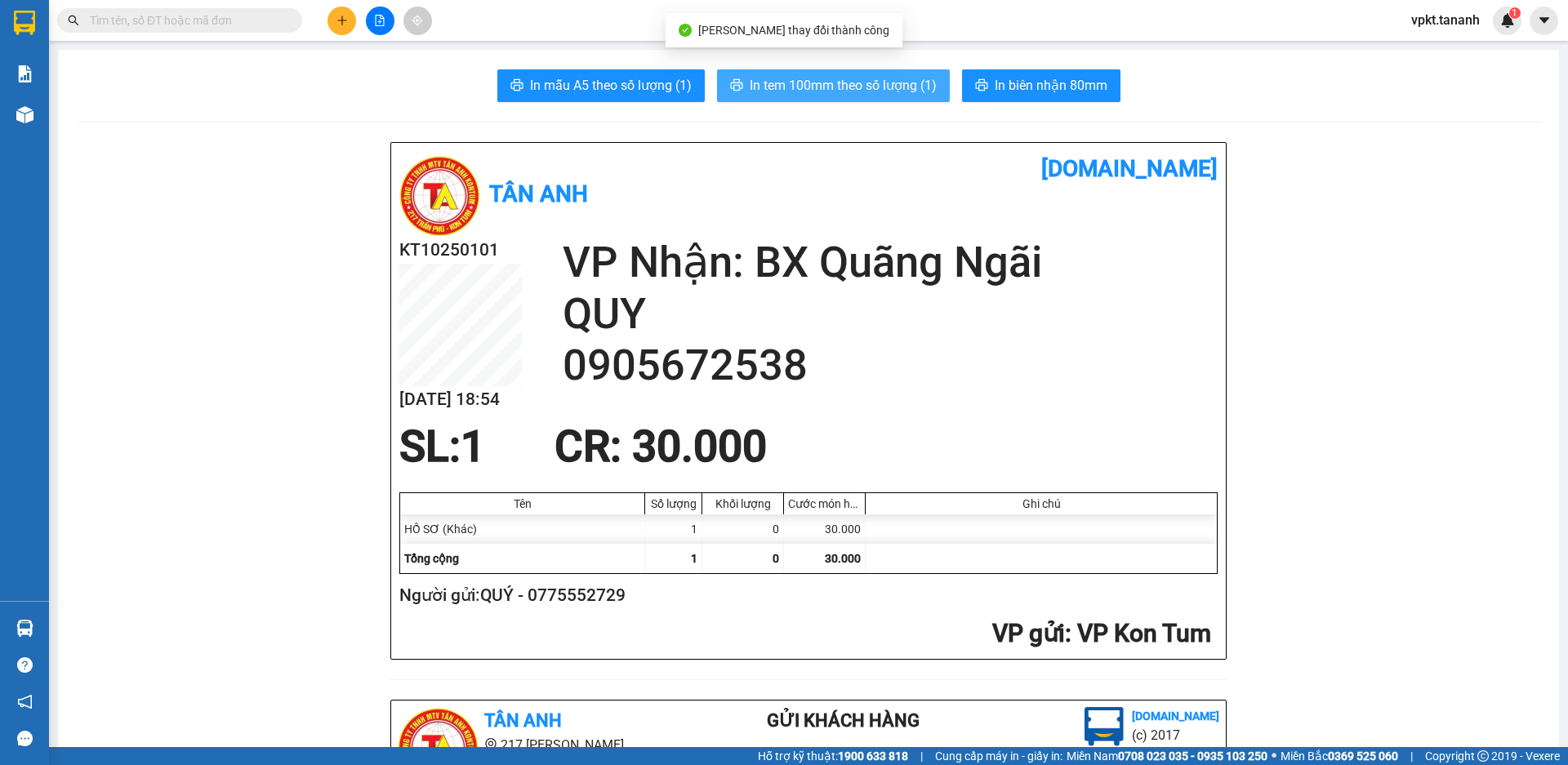
click at [829, 79] on span "In tem 100mm theo số lượng (1)" at bounding box center [844, 85] width 187 height 20
click at [890, 87] on span "In tem 100mm theo số lượng (1)" at bounding box center [844, 85] width 187 height 20
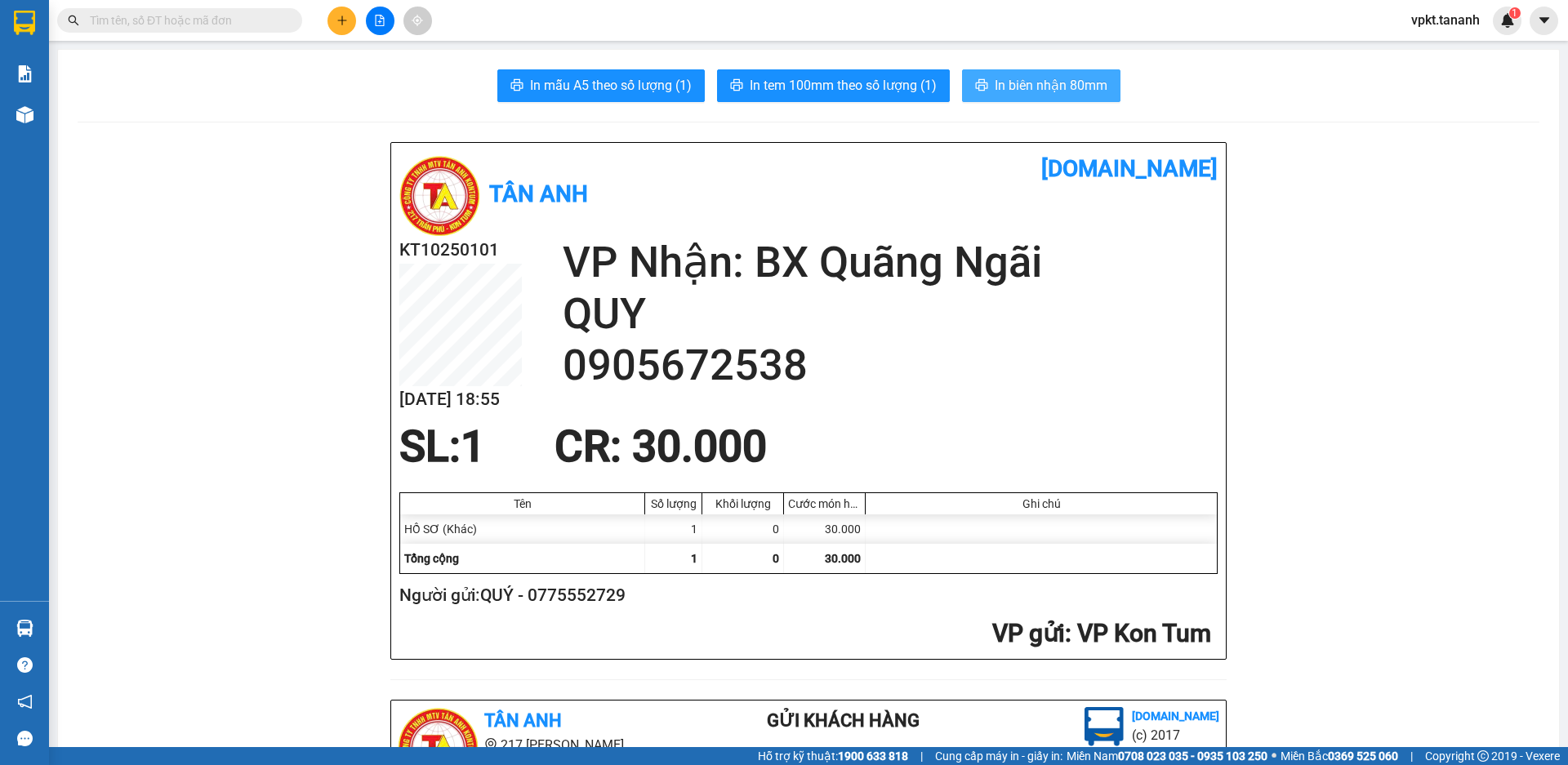
click at [1036, 91] on span "In biên nhận 80mm" at bounding box center [1051, 85] width 113 height 20
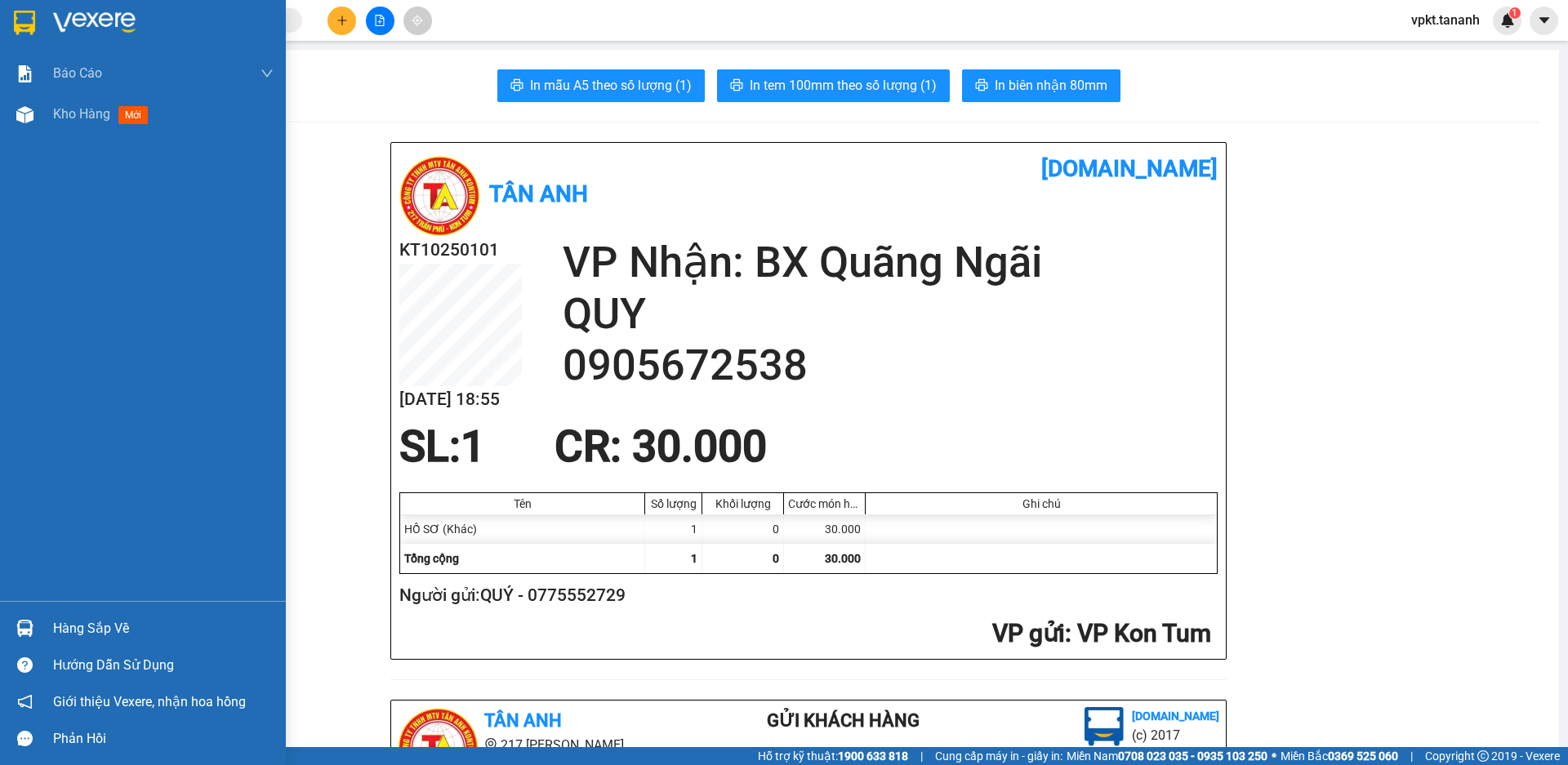
click at [6, 14] on div at bounding box center [142, 26] width 286 height 53
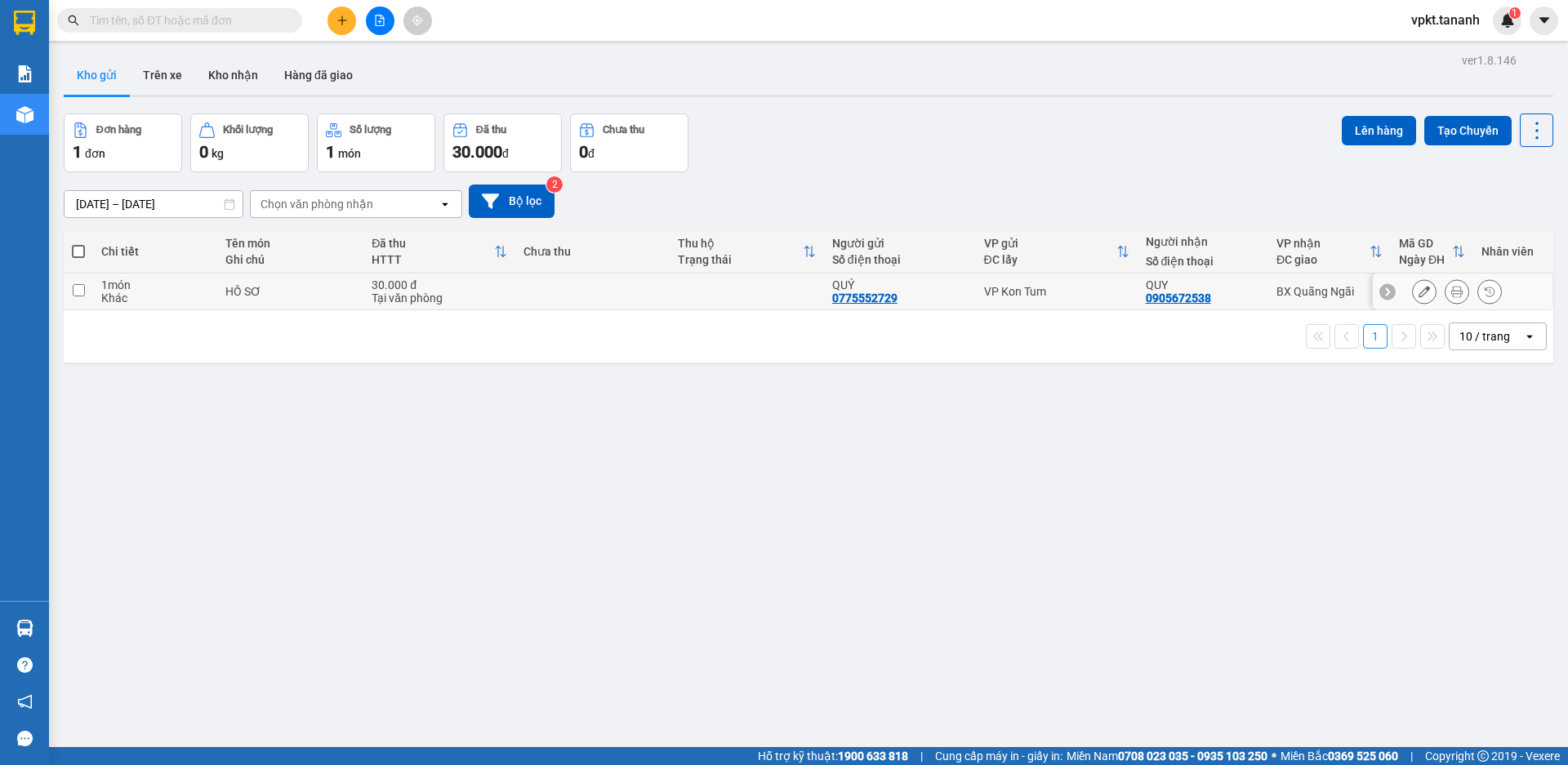
click at [78, 288] on input "checkbox" at bounding box center [79, 290] width 12 height 12
checkbox input "true"
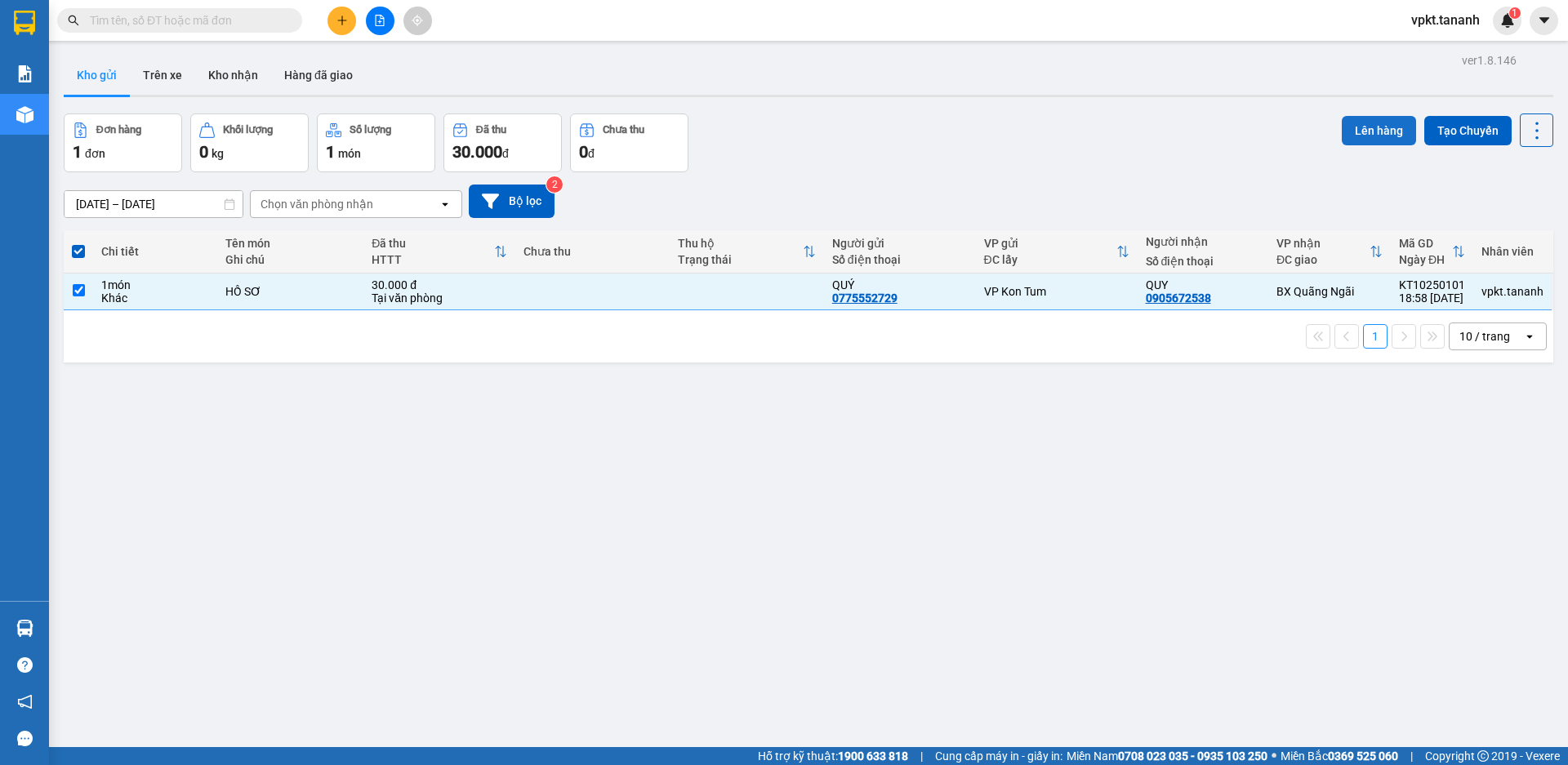
click at [1374, 143] on button "Lên hàng" at bounding box center [1379, 130] width 74 height 30
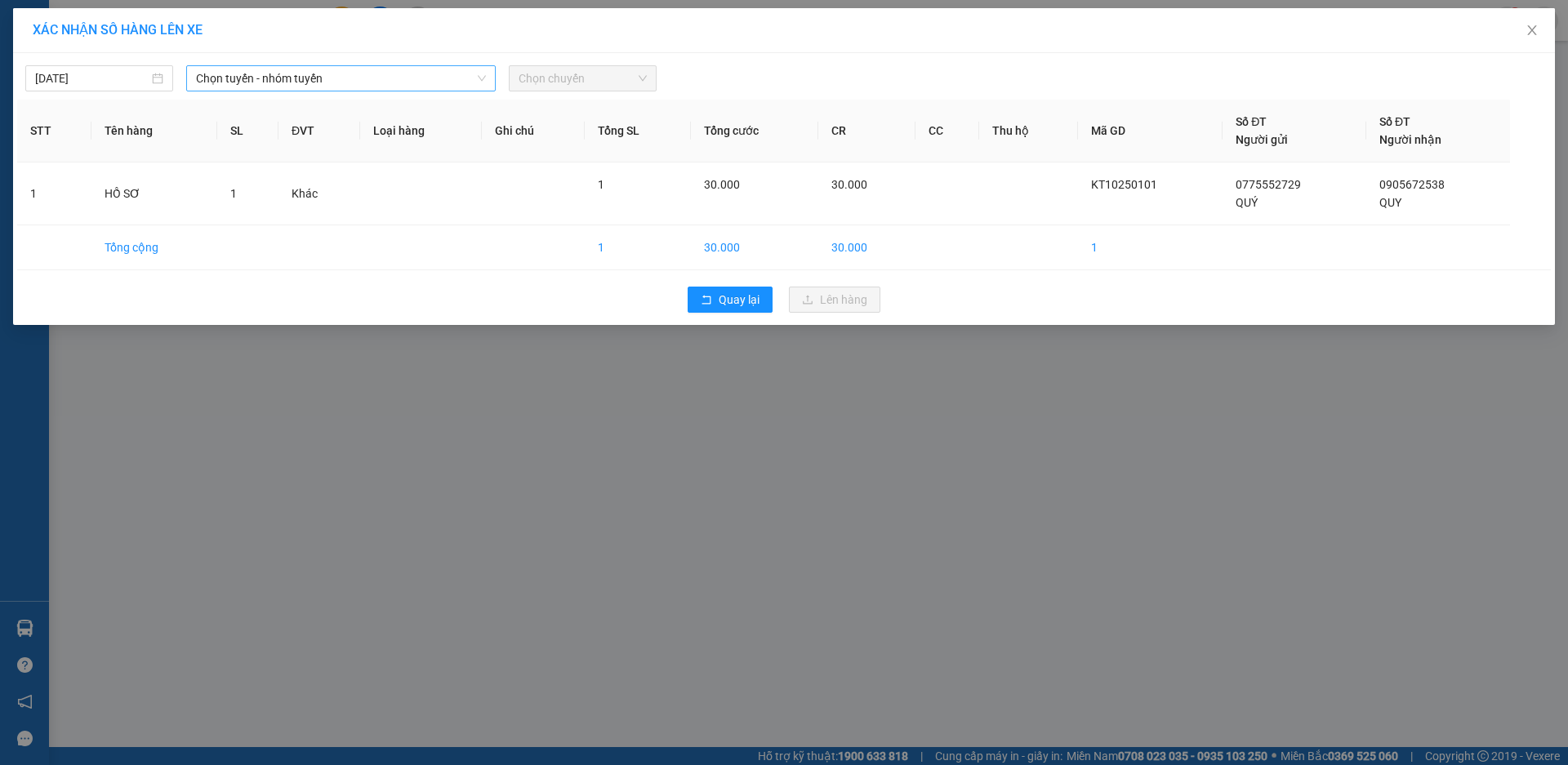
click at [457, 77] on span "Chọn tuyến - nhóm tuyến" at bounding box center [340, 79] width 290 height 24
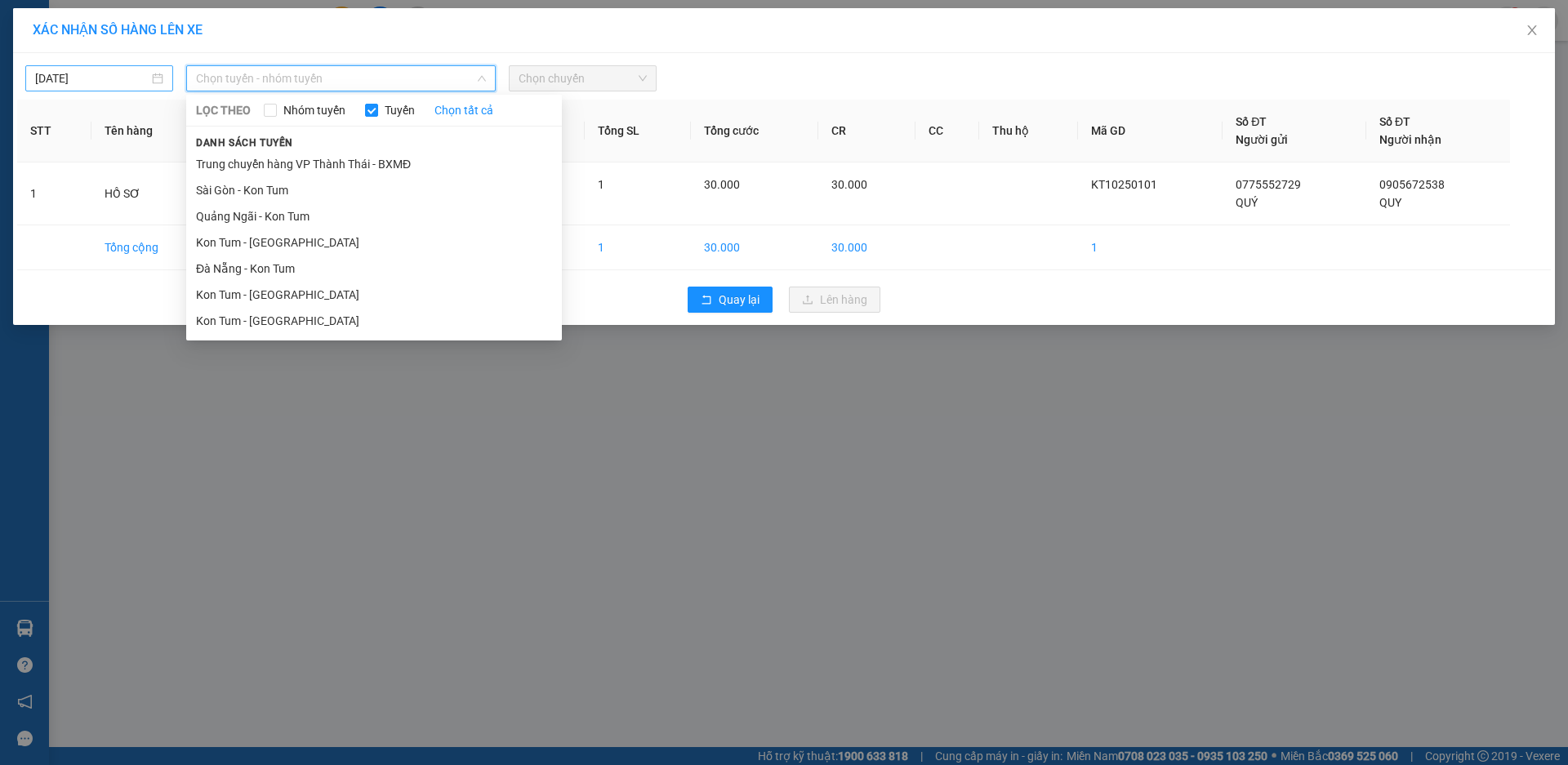
click at [148, 75] on body "Kết quả tìm kiếm ( 0 ) Bộ lọc No Data vpkt.tananh 1 Báo cáo Báo cáo dòng tiền (…" at bounding box center [784, 382] width 1568 height 765
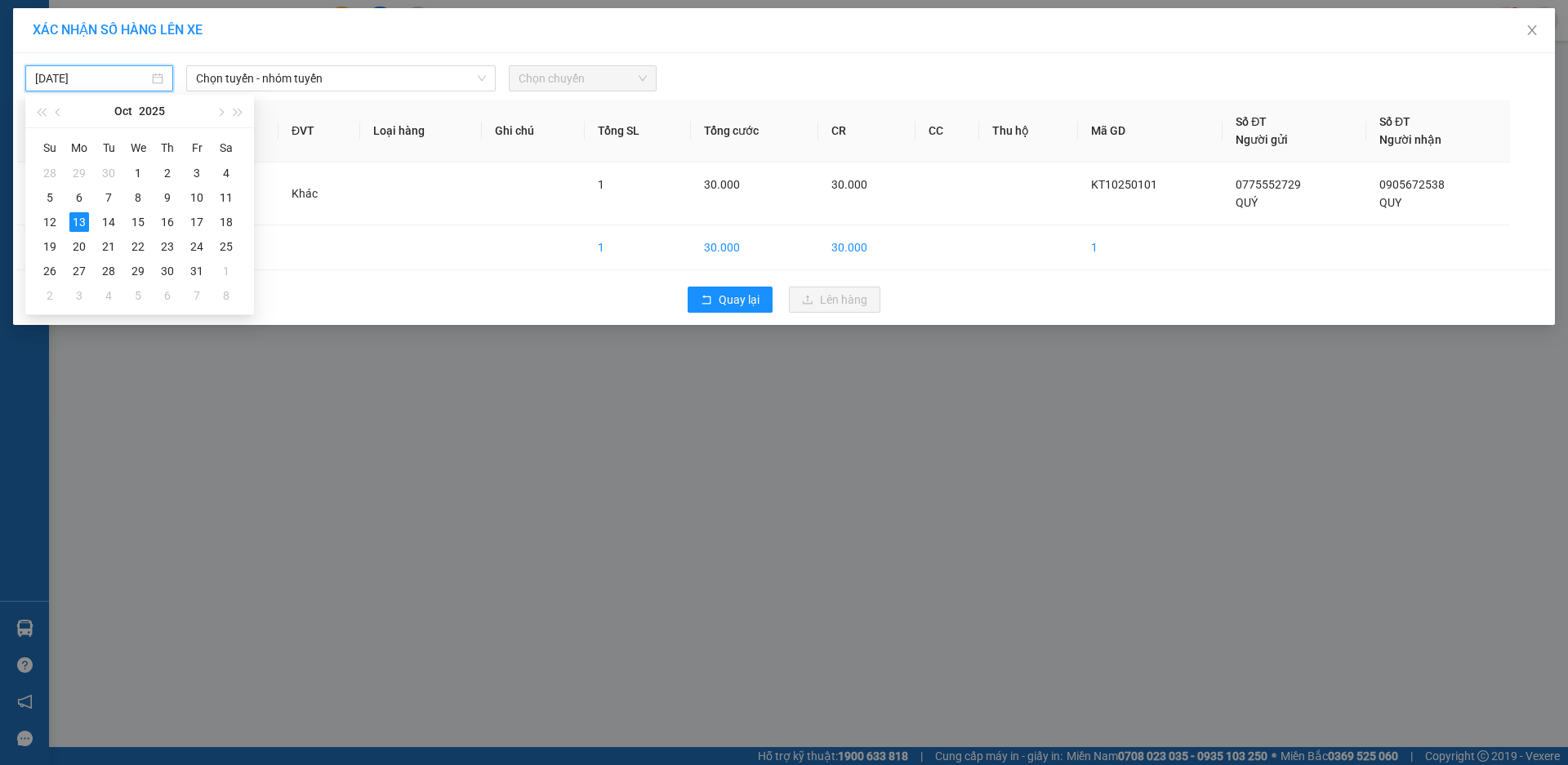
click at [158, 79] on div "[DATE]" at bounding box center [99, 78] width 129 height 18
click at [112, 221] on div "14" at bounding box center [108, 222] width 19 height 19
type input "[DATE]"
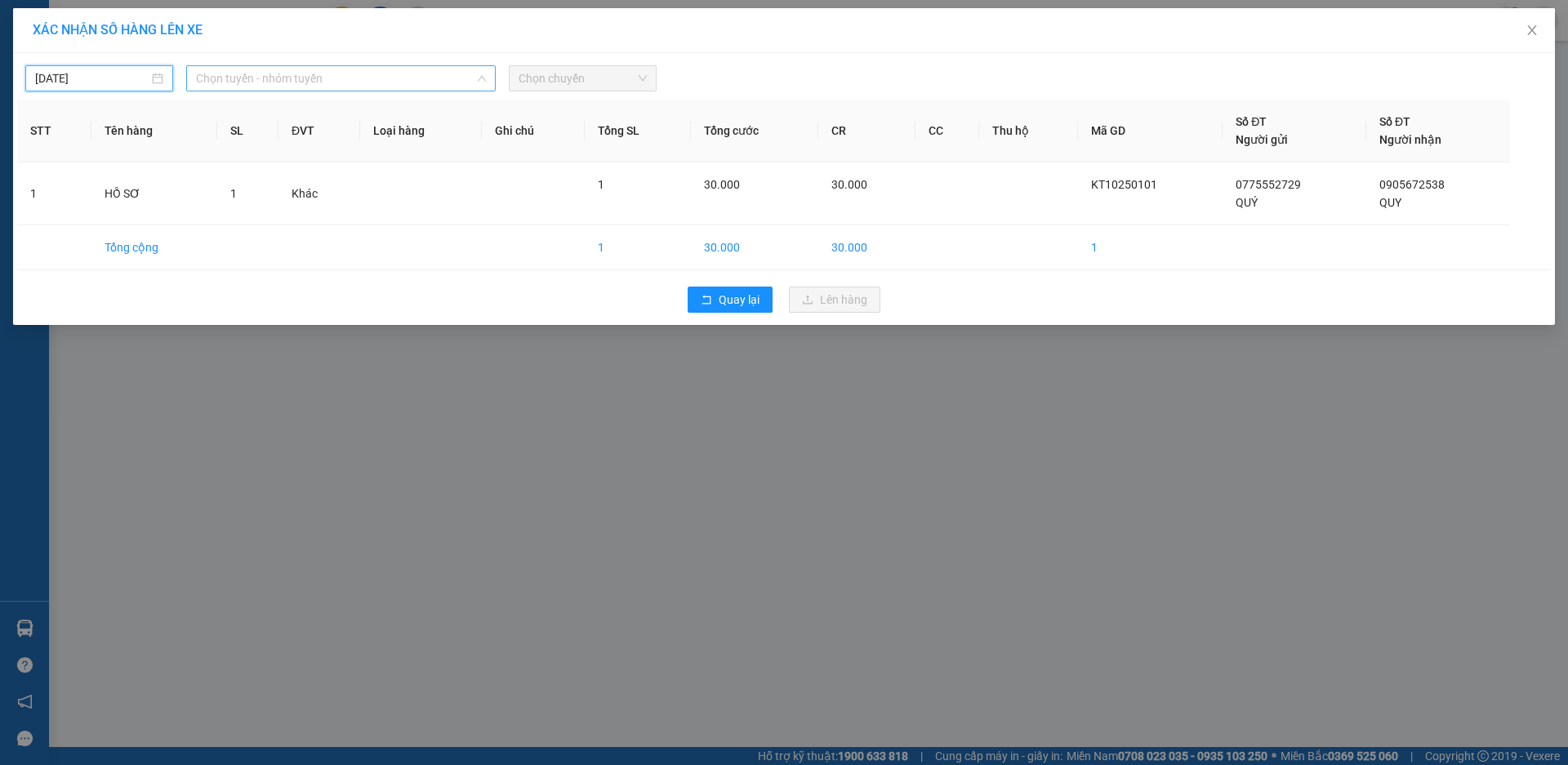
click at [361, 84] on span "Chọn tuyến - nhóm tuyến" at bounding box center [340, 79] width 290 height 24
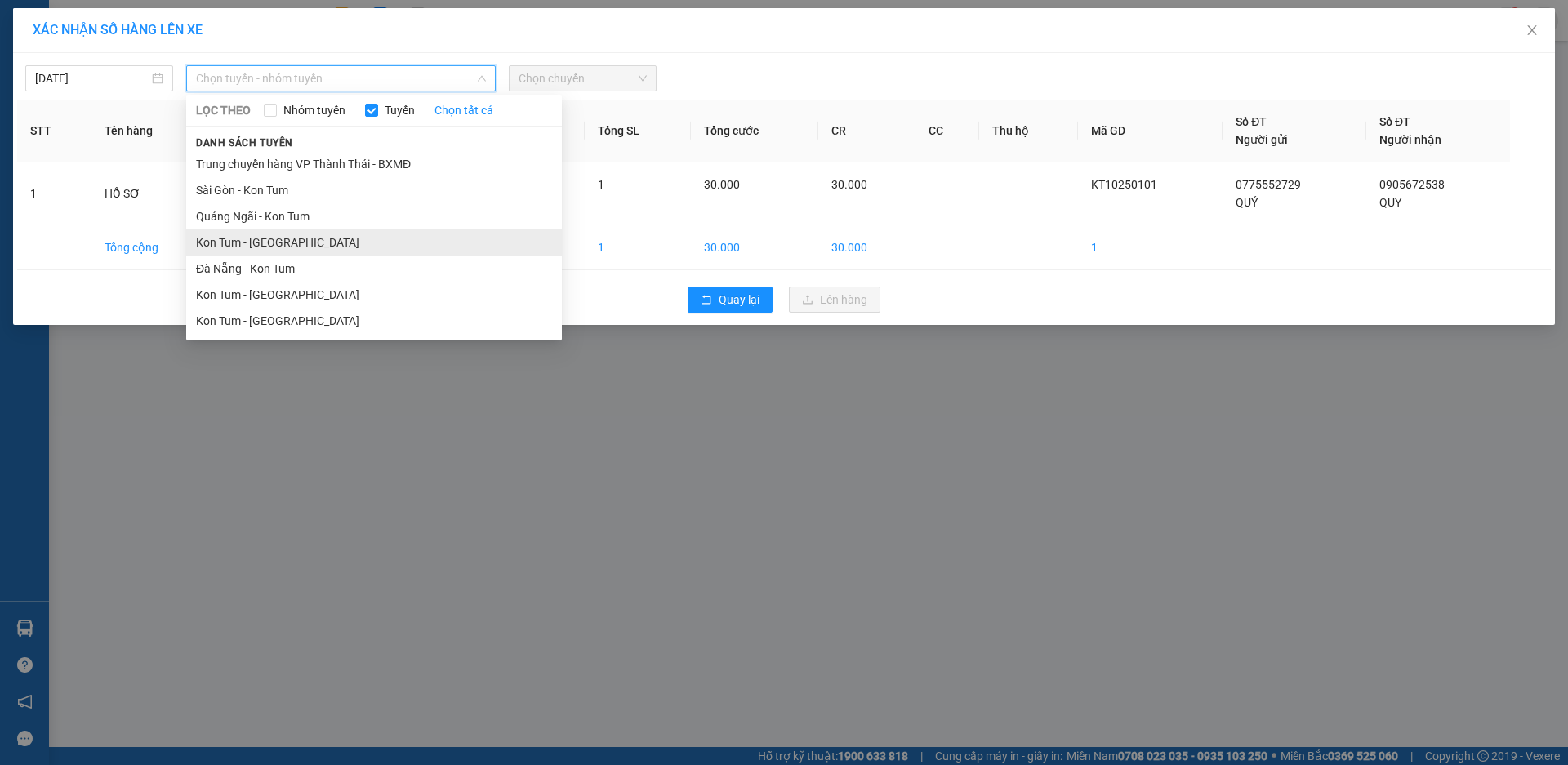
click at [273, 248] on li "Kon Tum - [GEOGRAPHIC_DATA]" at bounding box center [374, 242] width 376 height 26
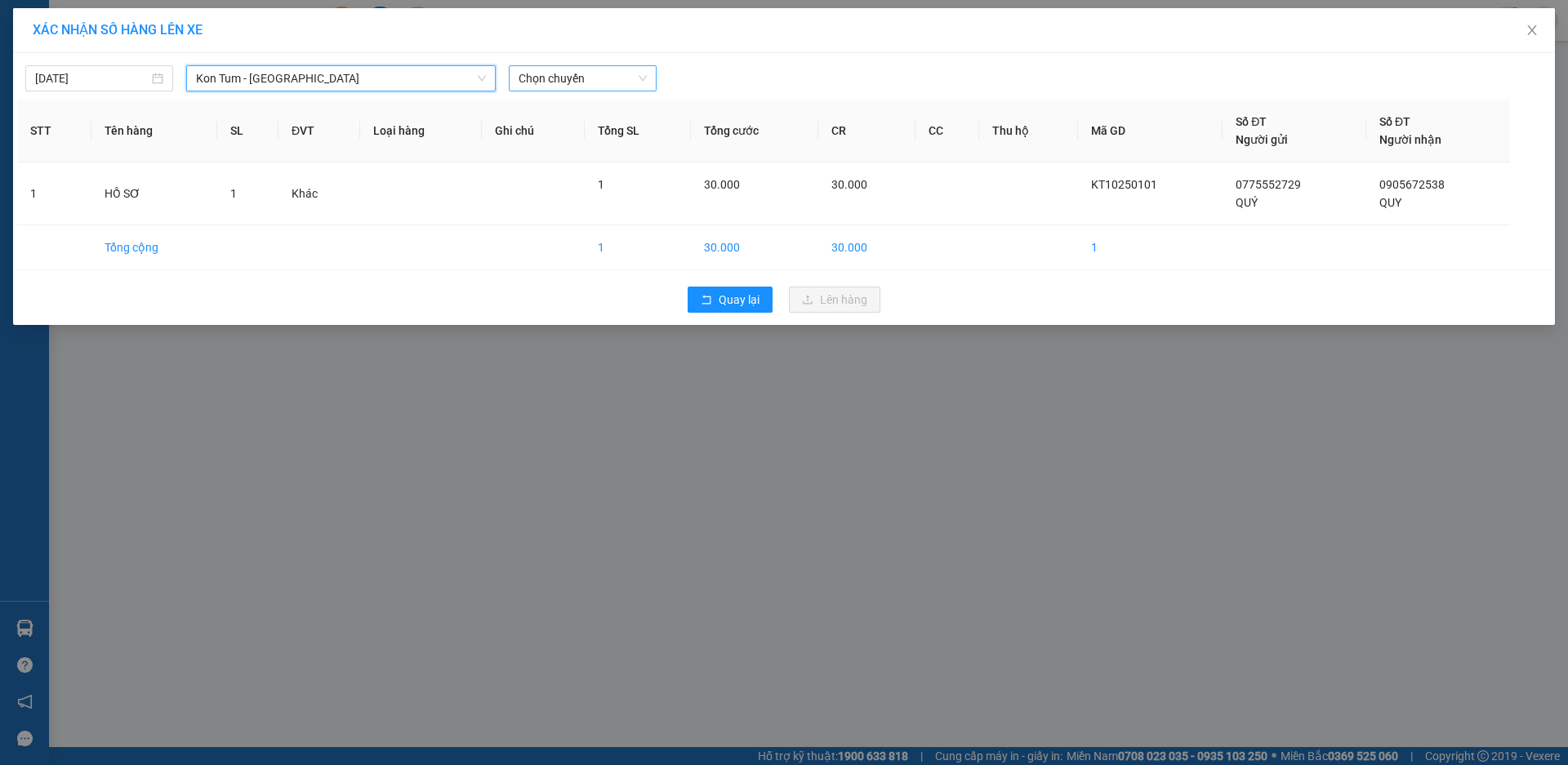
click at [540, 81] on span "Chọn chuyến" at bounding box center [583, 79] width 129 height 24
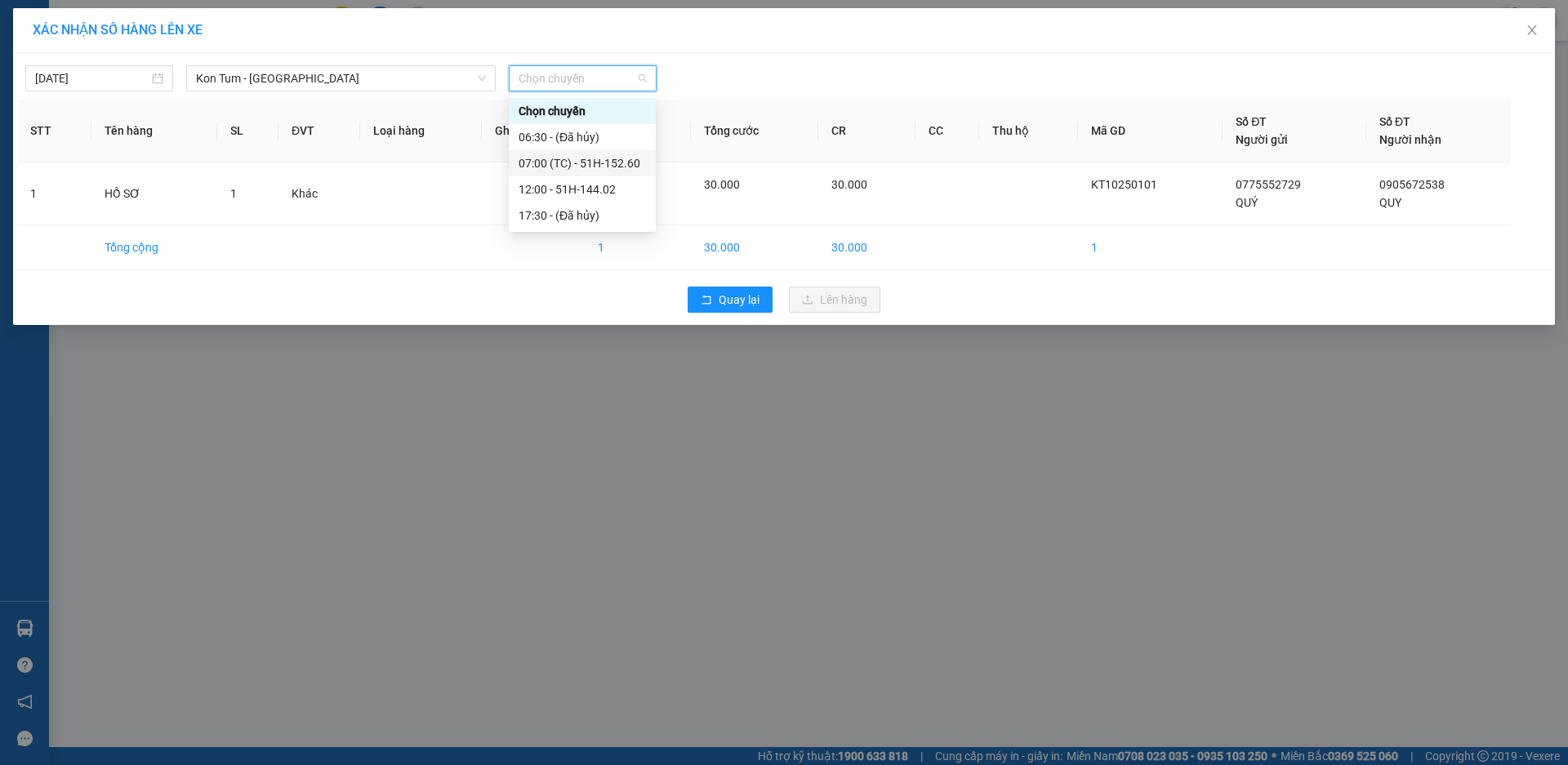
click at [576, 164] on div "07:00 (TC) - 51H-152.60" at bounding box center [583, 163] width 128 height 18
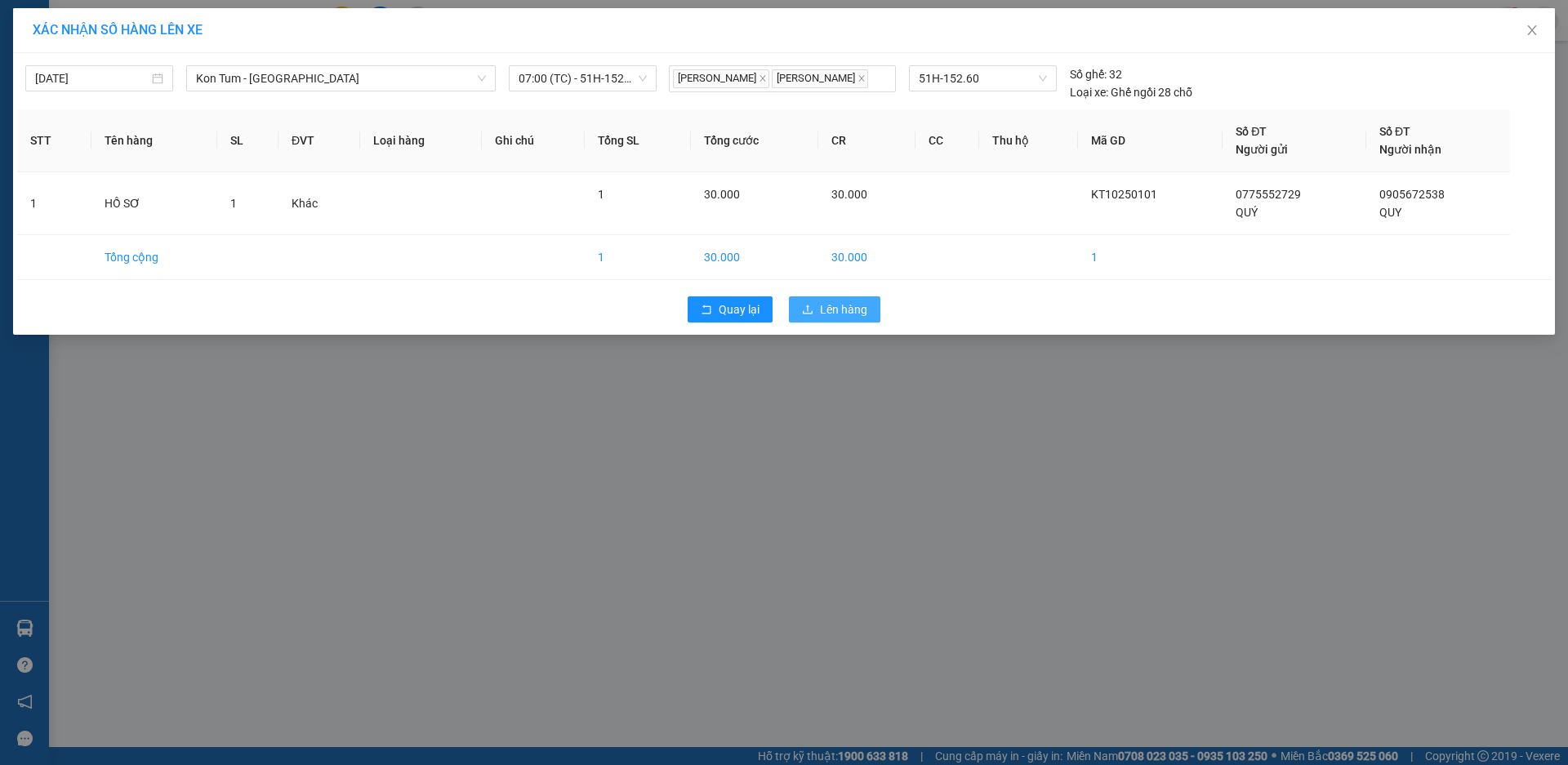
click at [831, 303] on span "Lên hàng" at bounding box center [843, 309] width 47 height 18
